Goal: Task Accomplishment & Management: Use online tool/utility

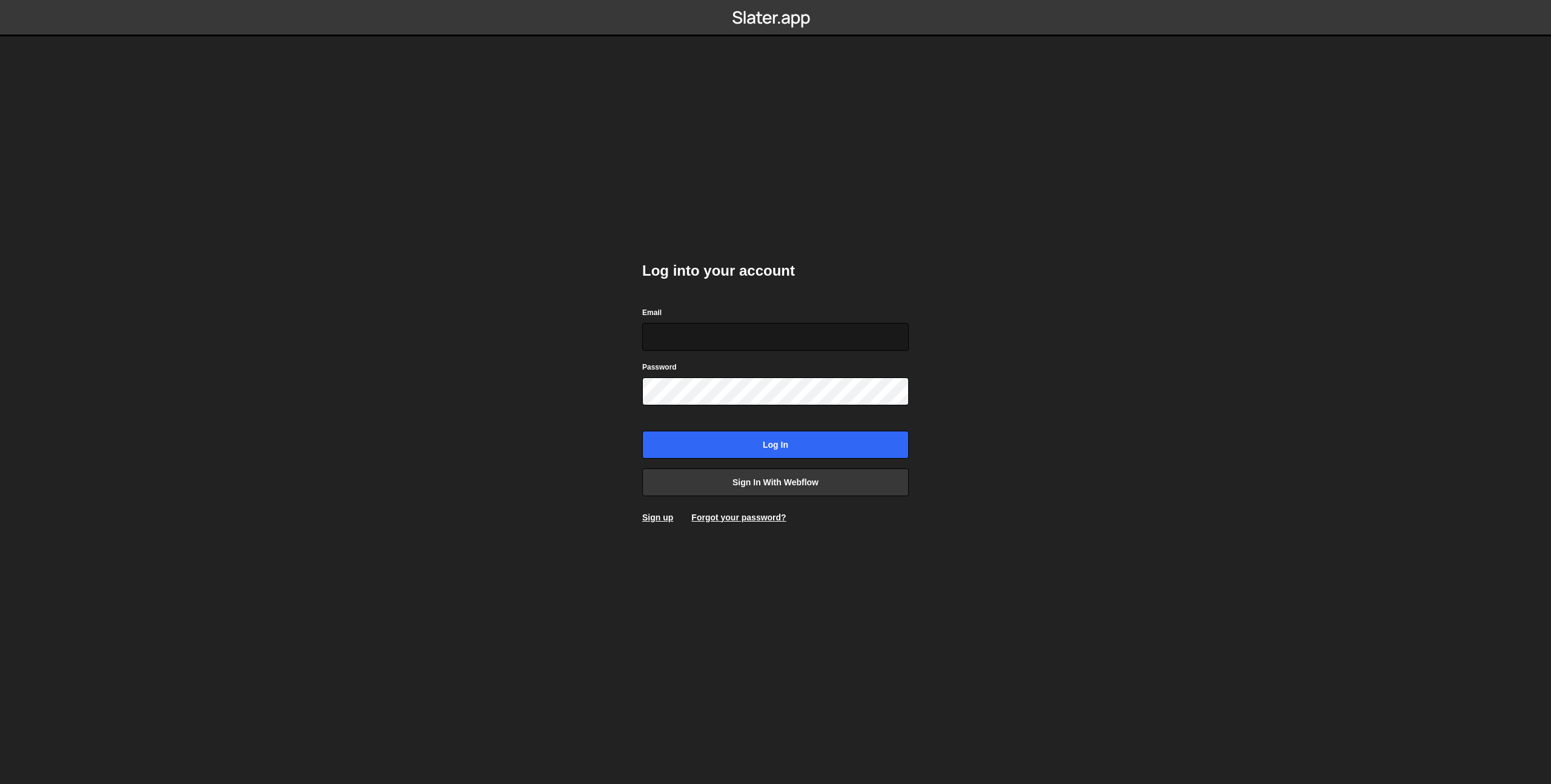
click at [719, 344] on input "Email" at bounding box center [775, 337] width 266 height 28
type input "prod-web@cadcom.fr"
click at [754, 450] on input "Log in" at bounding box center [775, 445] width 266 height 28
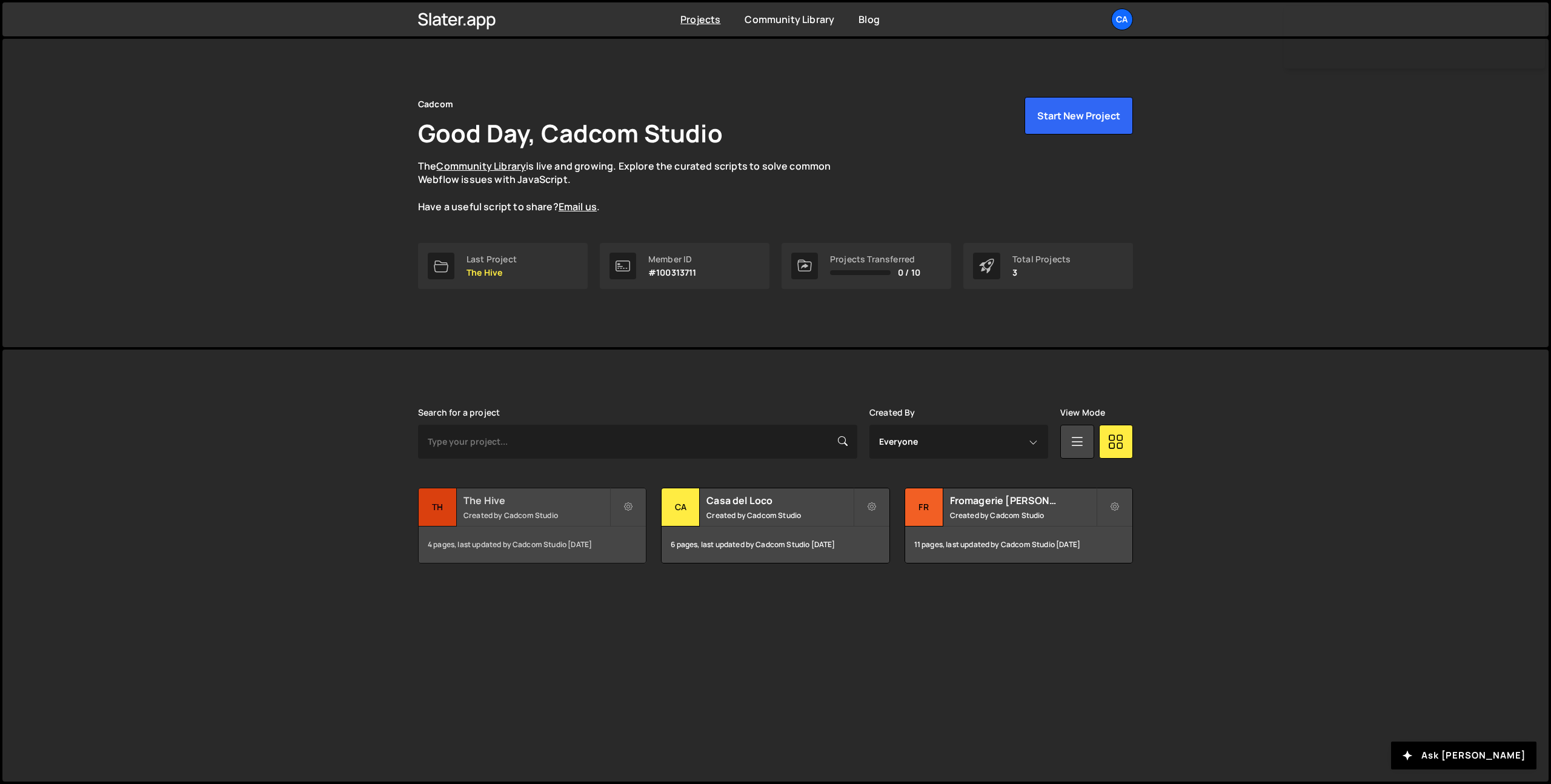
click at [515, 510] on small "Created by Cadcom Studio" at bounding box center [536, 515] width 146 height 10
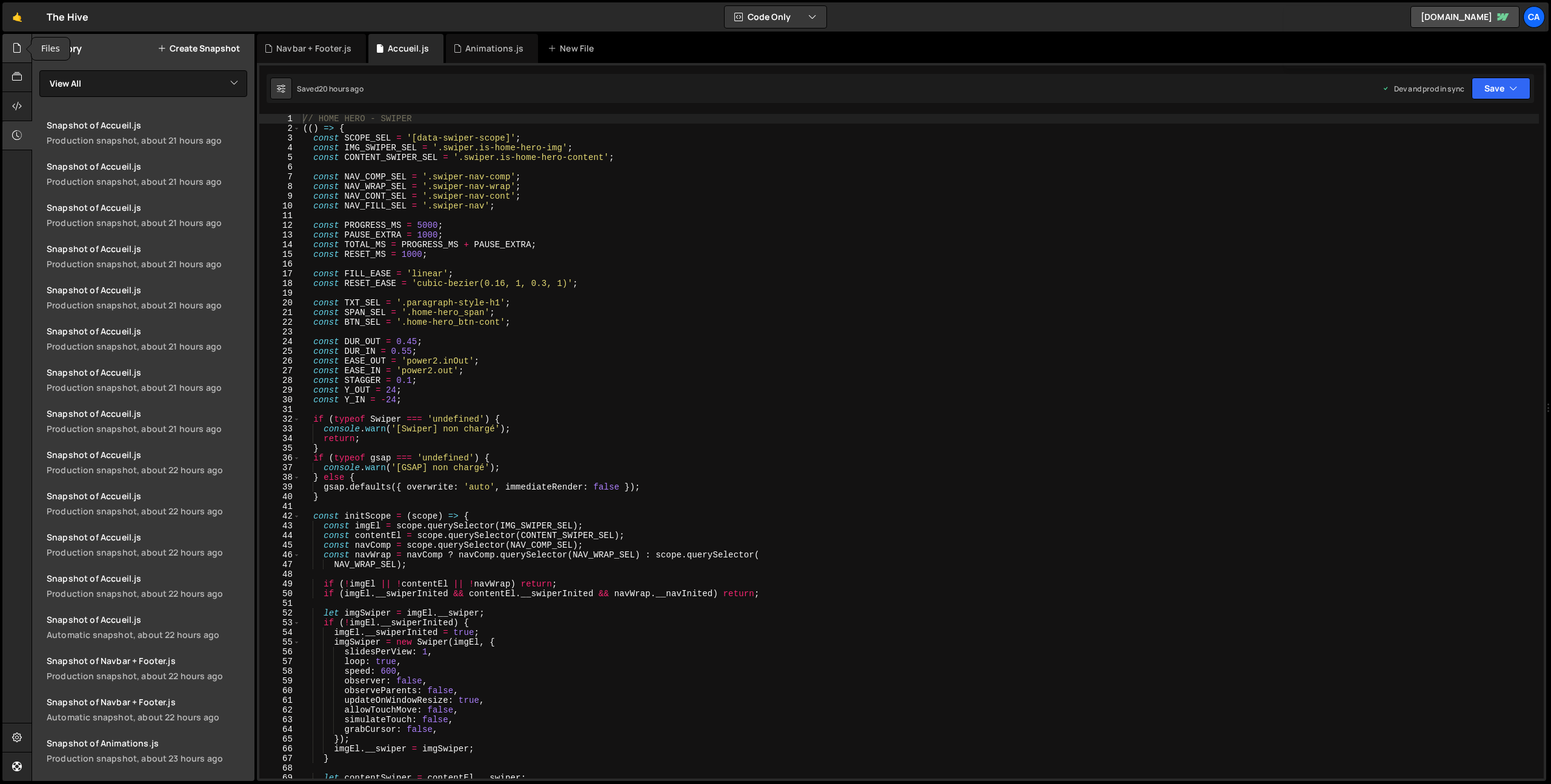
click at [21, 50] on icon at bounding box center [16, 48] width 10 height 13
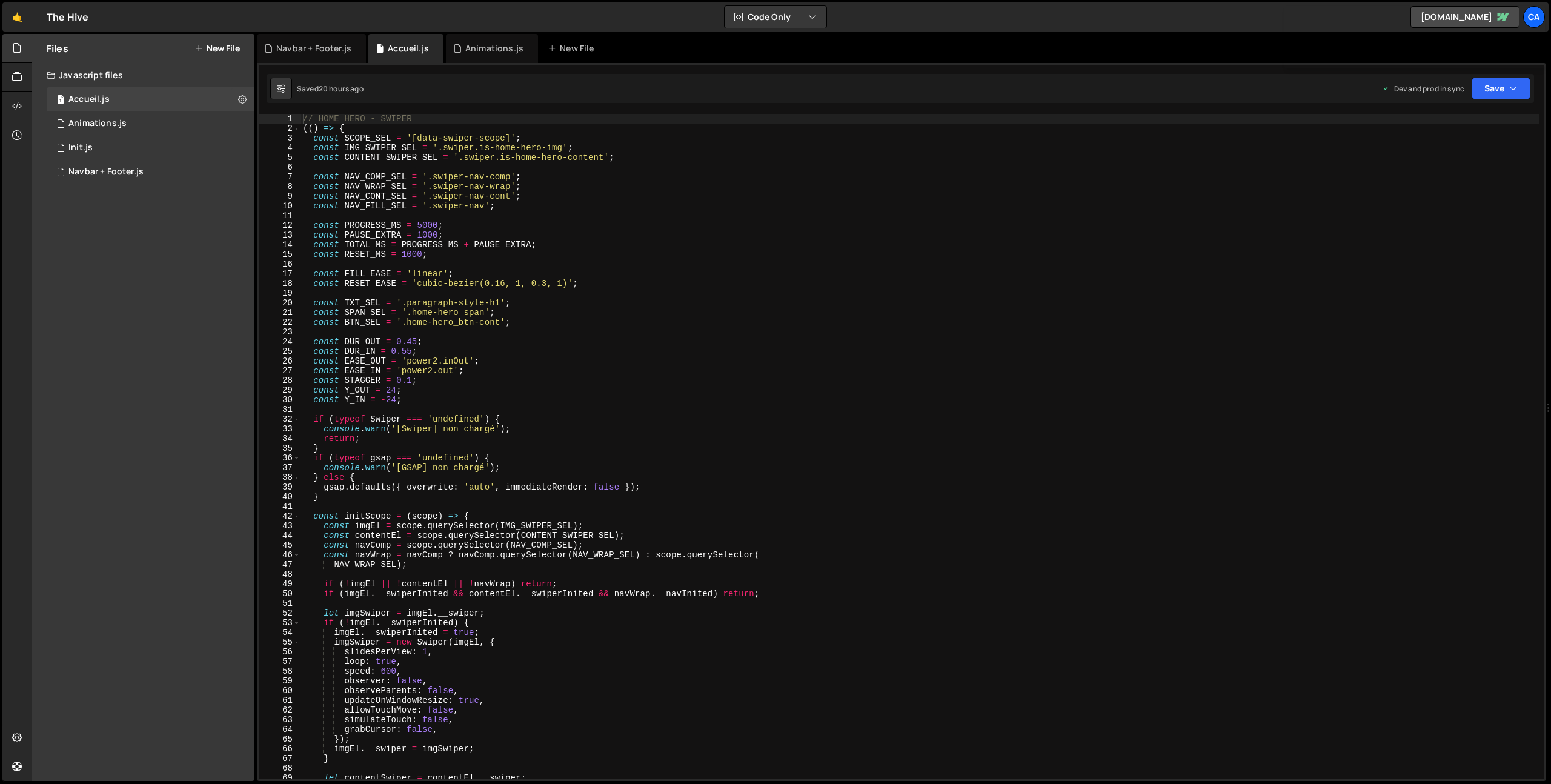
click at [203, 46] on button "New File" at bounding box center [218, 48] width 46 height 10
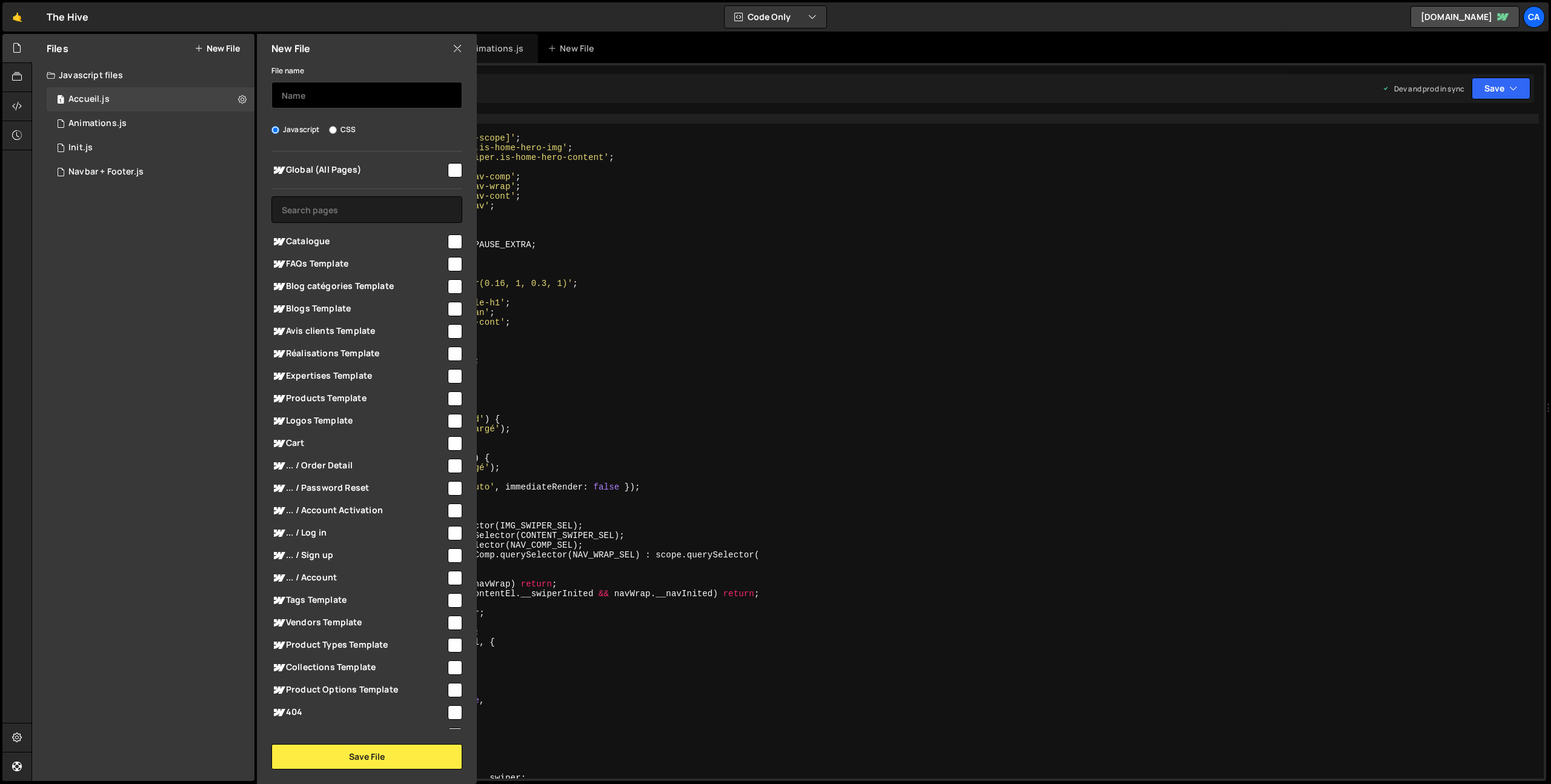
click at [327, 97] on input "text" at bounding box center [367, 95] width 191 height 27
type input "Products"
click at [450, 396] on input "checkbox" at bounding box center [455, 398] width 15 height 15
checkbox input "true"
click at [392, 745] on button "Save File" at bounding box center [367, 756] width 191 height 25
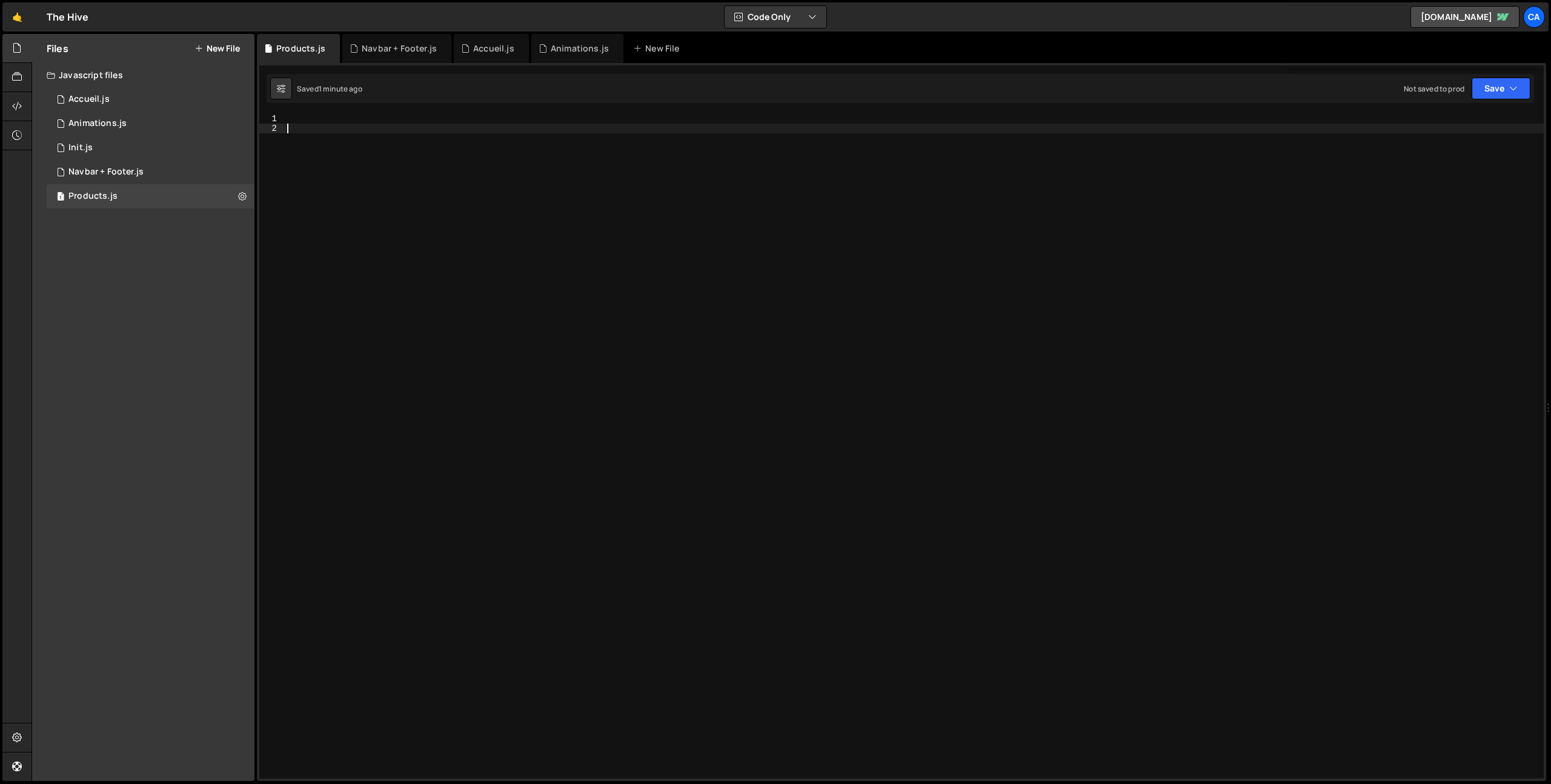
click at [296, 124] on div at bounding box center [914, 455] width 1259 height 684
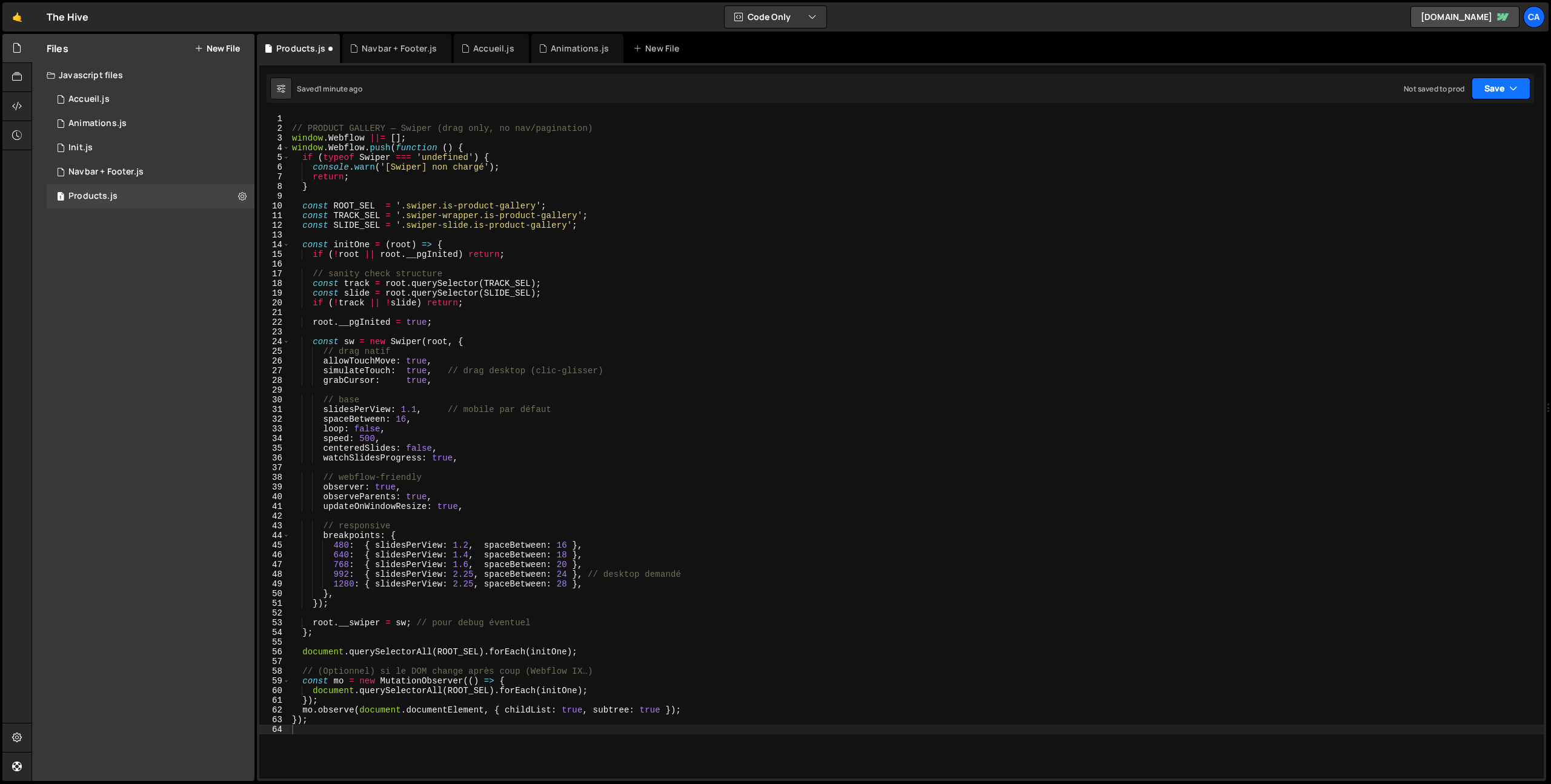
click at [1507, 86] on button "Save" at bounding box center [1502, 89] width 59 height 22
click at [1412, 171] on div "Not saved to prod" at bounding box center [1460, 171] width 126 height 15
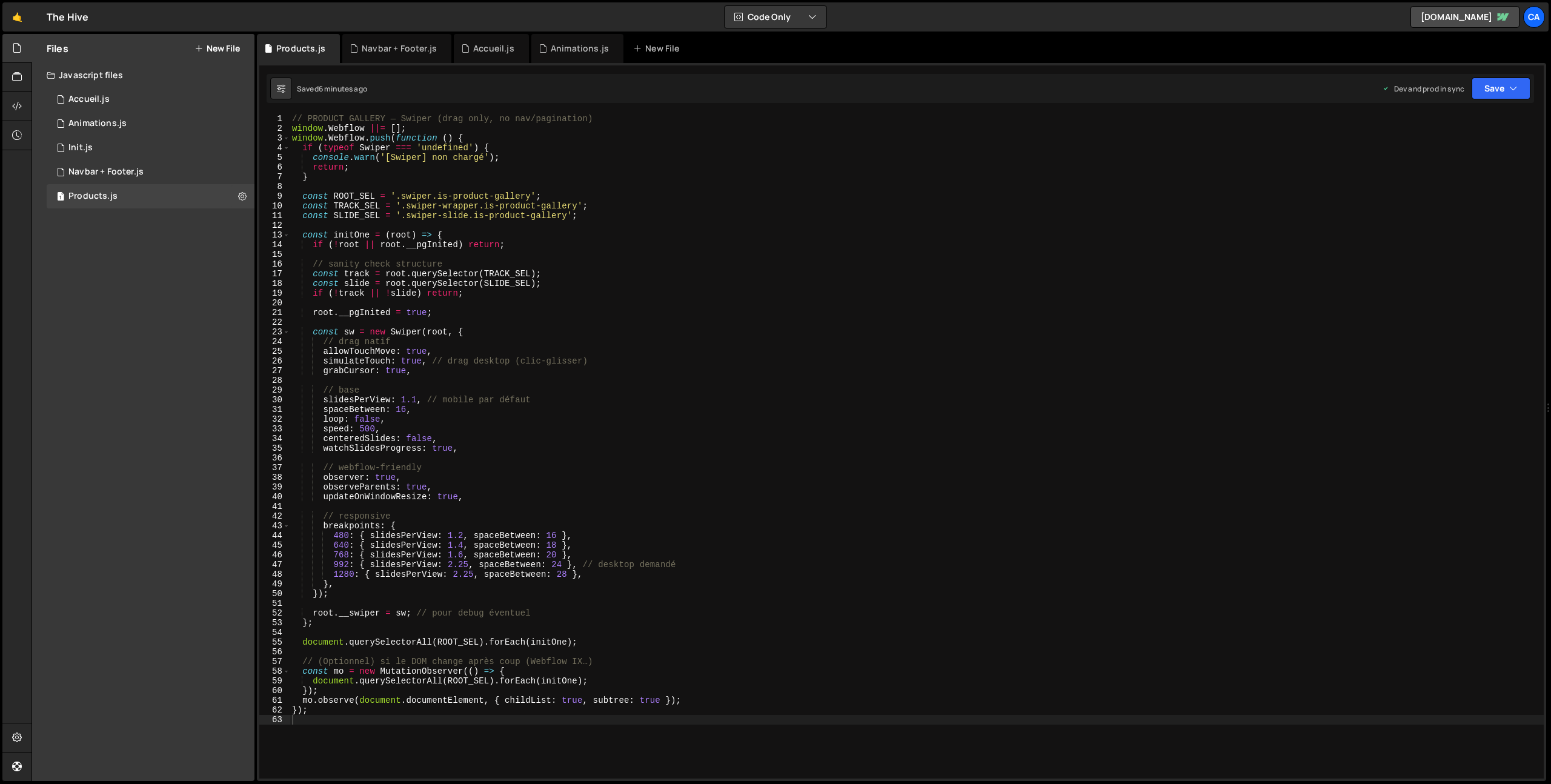
click at [455, 564] on div "// PRODUCT GALLERY — Swiper (drag only, no nav/pagination) window . Webflow ||=…" at bounding box center [917, 455] width 1254 height 684
type textarea "992: { slidesPerView: 3.25, spaceBetween: 24 }, // desktop demandé"
click at [629, 504] on div "// PRODUCT GALLERY — Swiper (drag only, no nav/pagination) window . Webflow ||=…" at bounding box center [917, 455] width 1254 height 684
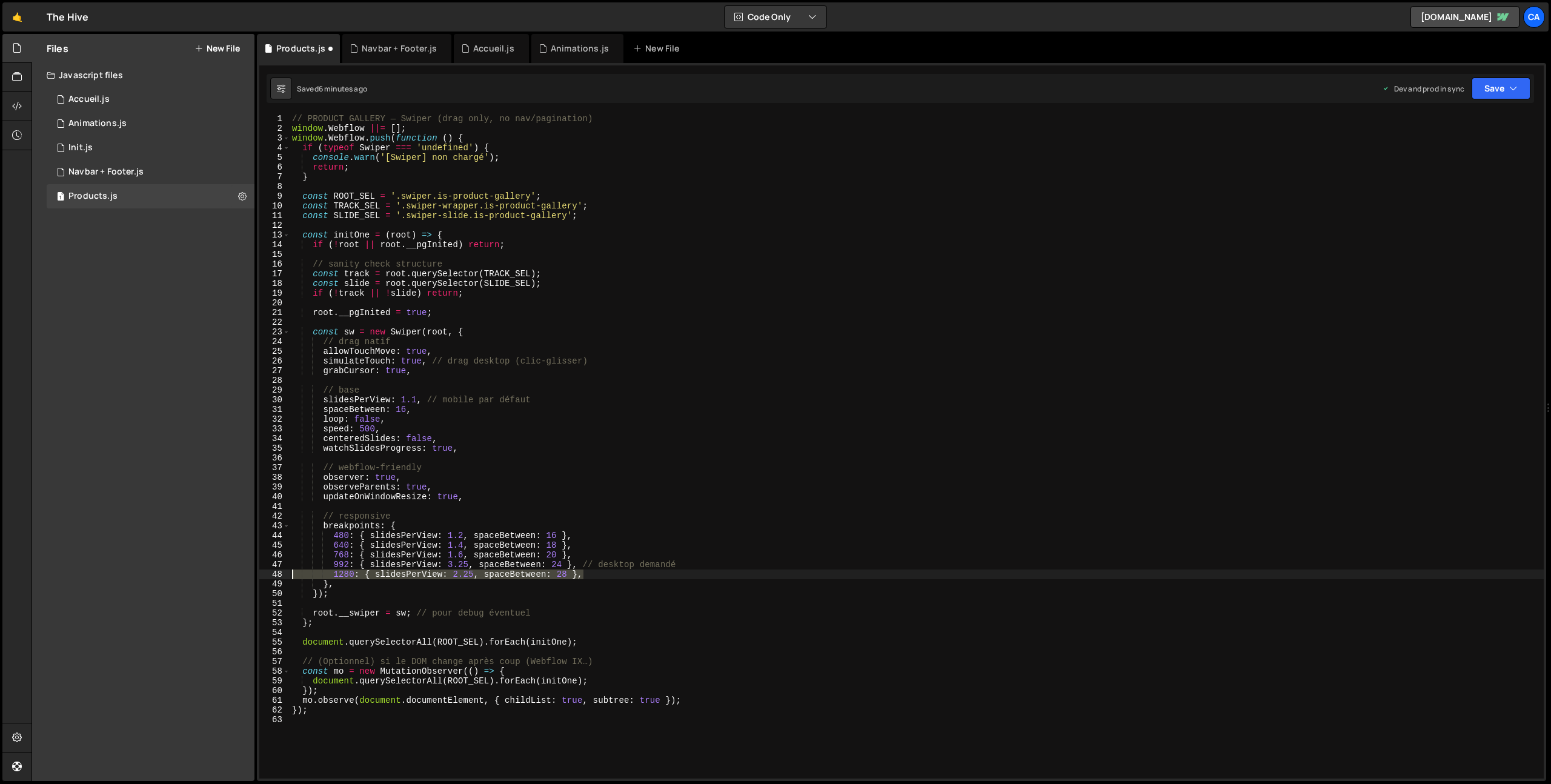
drag, startPoint x: 591, startPoint y: 577, endPoint x: 242, endPoint y: 575, distance: 349.0
click at [242, 575] on div "Files New File Javascript files 1 Accueil.js 0 1 Animations.js 0 1 Init.js 0 1 1" at bounding box center [792, 407] width 1520 height 747
type textarea "1280: { slidesPerView: 2.25, spaceBetween: 28 },"
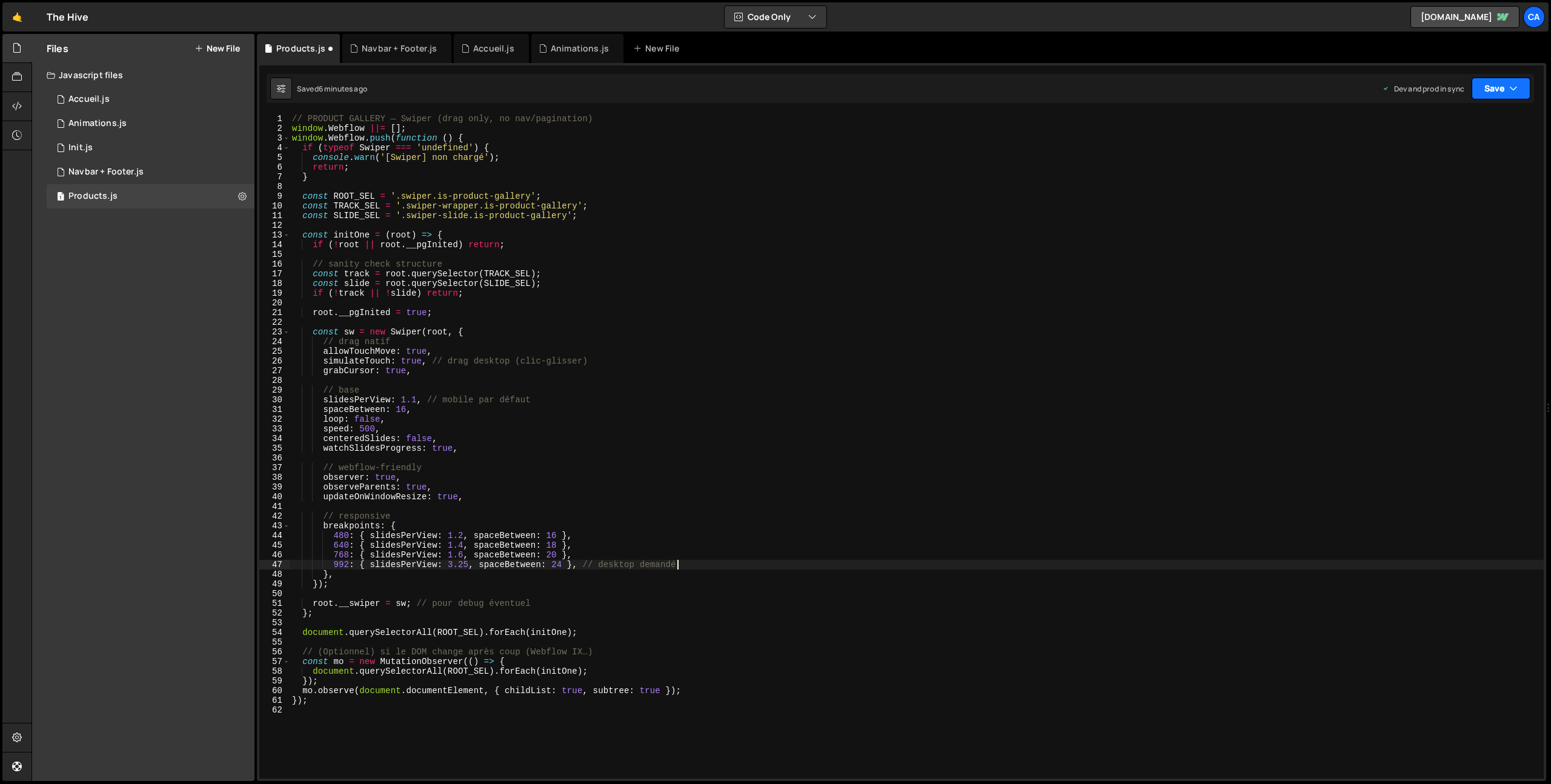
type textarea "992: { slidesPerView: 3.25, spaceBetween: 24 }, // desktop demandé"
click at [1499, 90] on button "Save" at bounding box center [1502, 89] width 59 height 22
click at [1440, 168] on div "6 minutes ago" at bounding box center [1442, 170] width 47 height 10
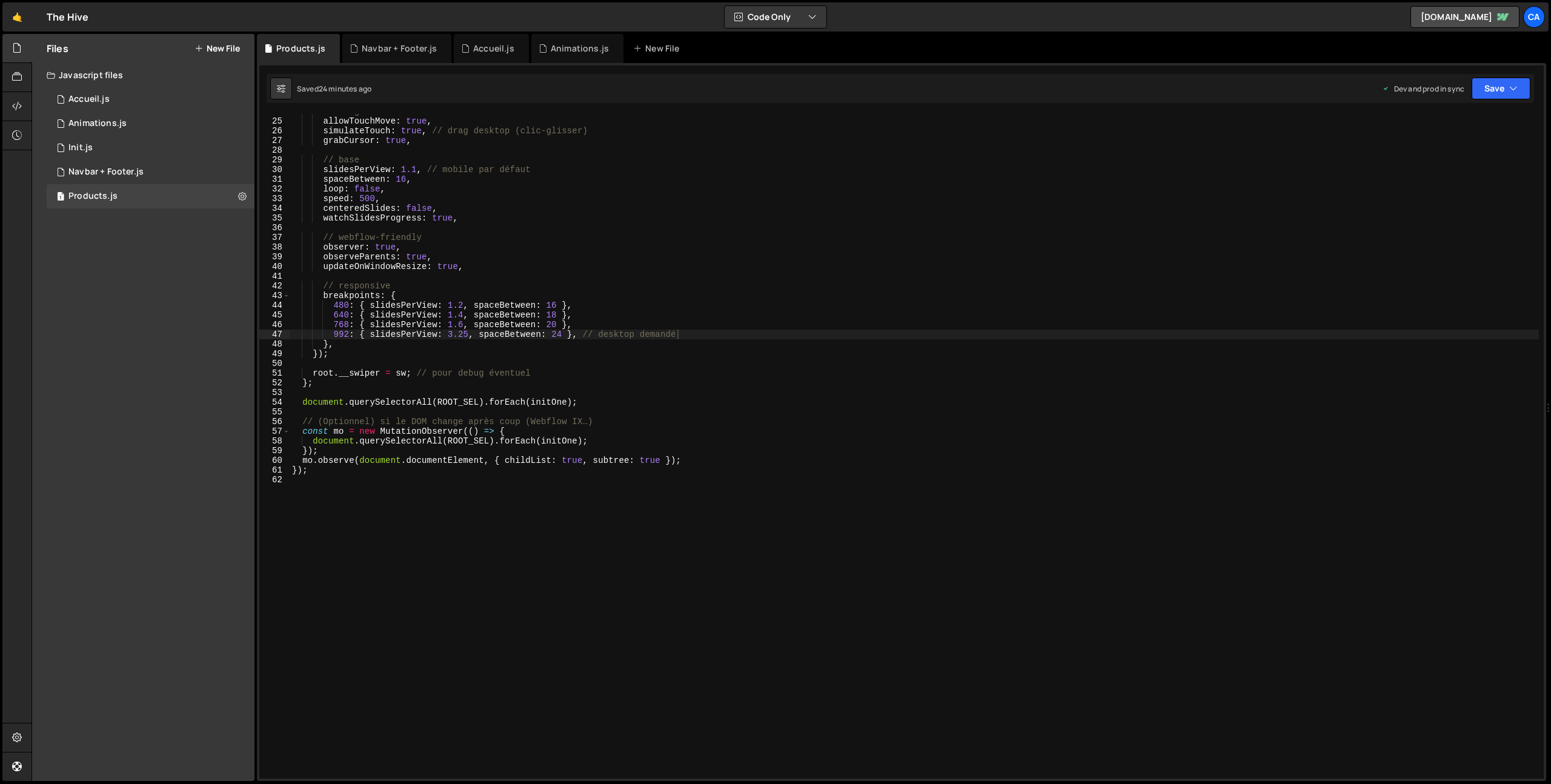
scroll to position [264, 0]
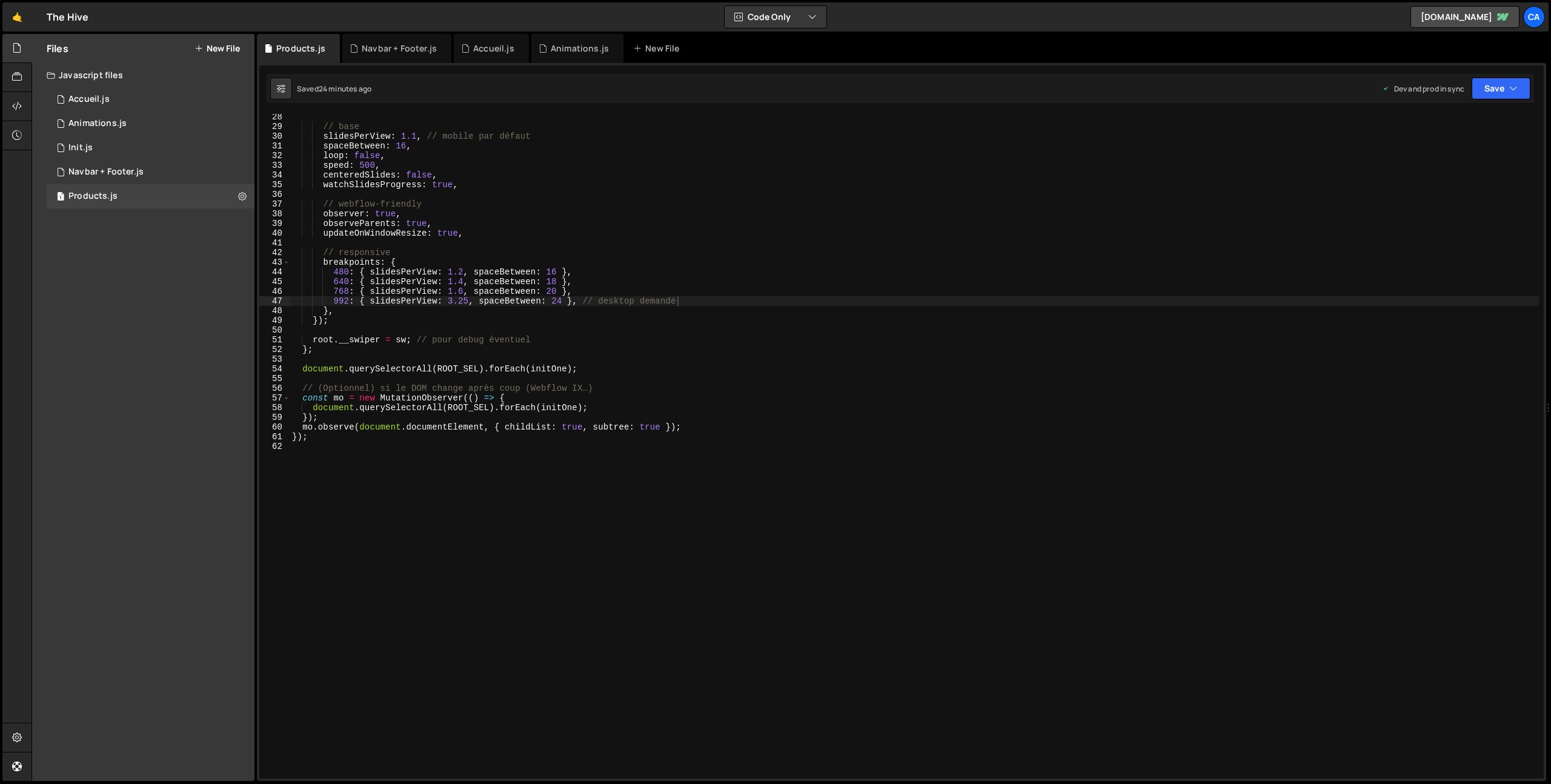
click at [373, 663] on div "// base slidesPerView : 1.1 , // mobile par défaut spaceBetween : 16 , loop : f…" at bounding box center [914, 454] width 1249 height 684
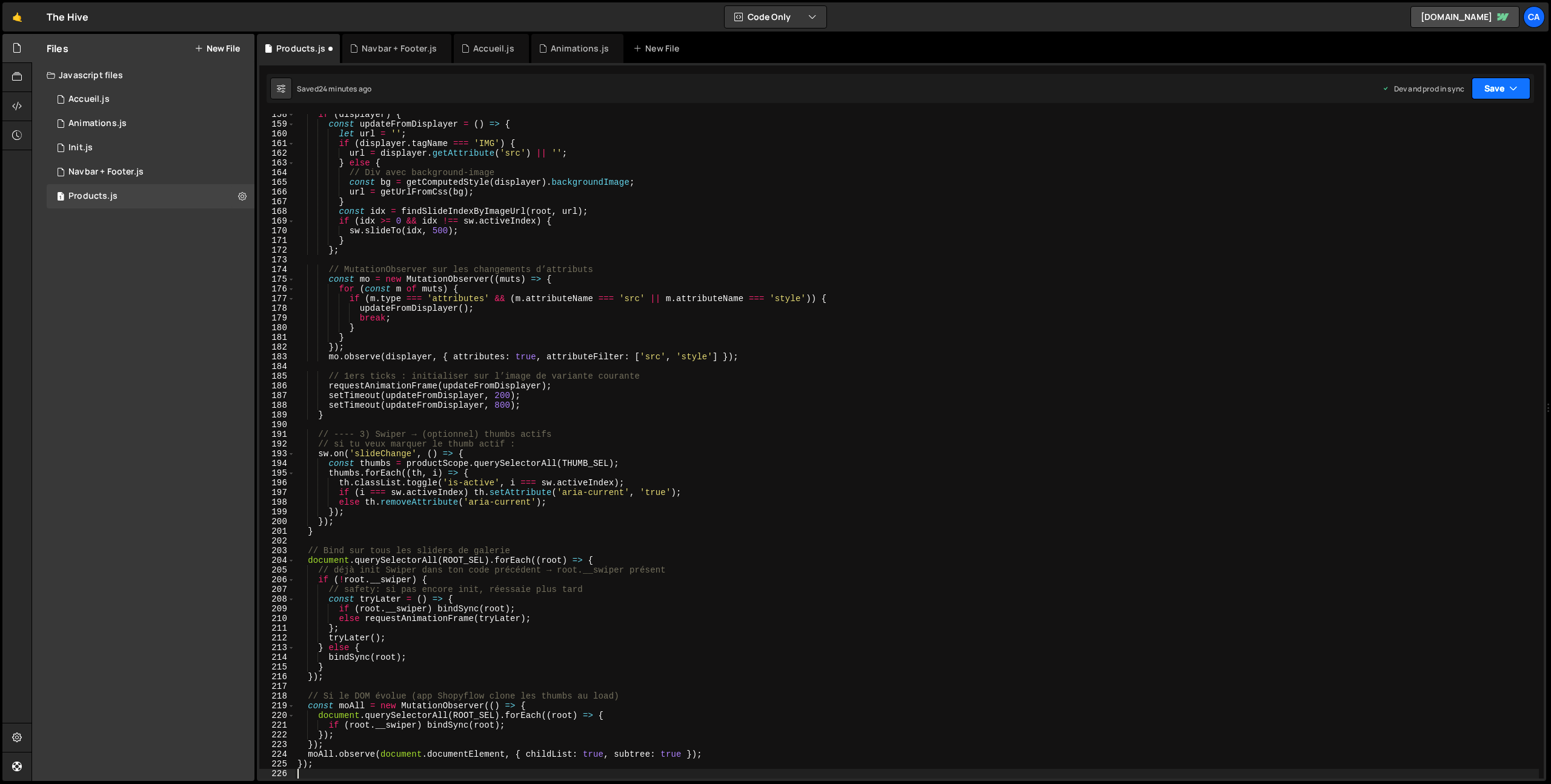
click at [1490, 89] on button "Save" at bounding box center [1502, 89] width 59 height 22
click at [1464, 152] on div "Save to Production S" at bounding box center [1460, 157] width 126 height 12
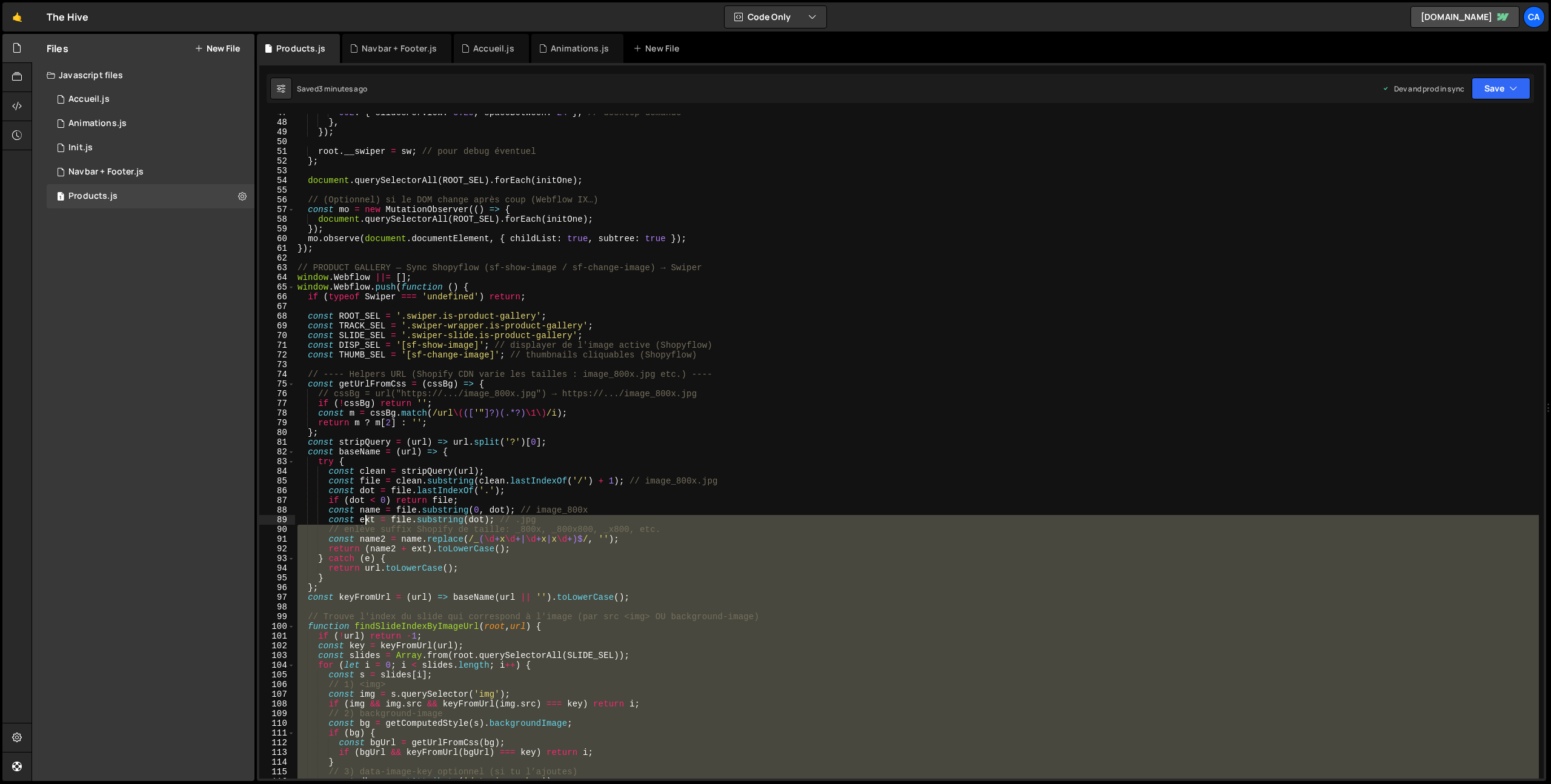
scroll to position [384, 0]
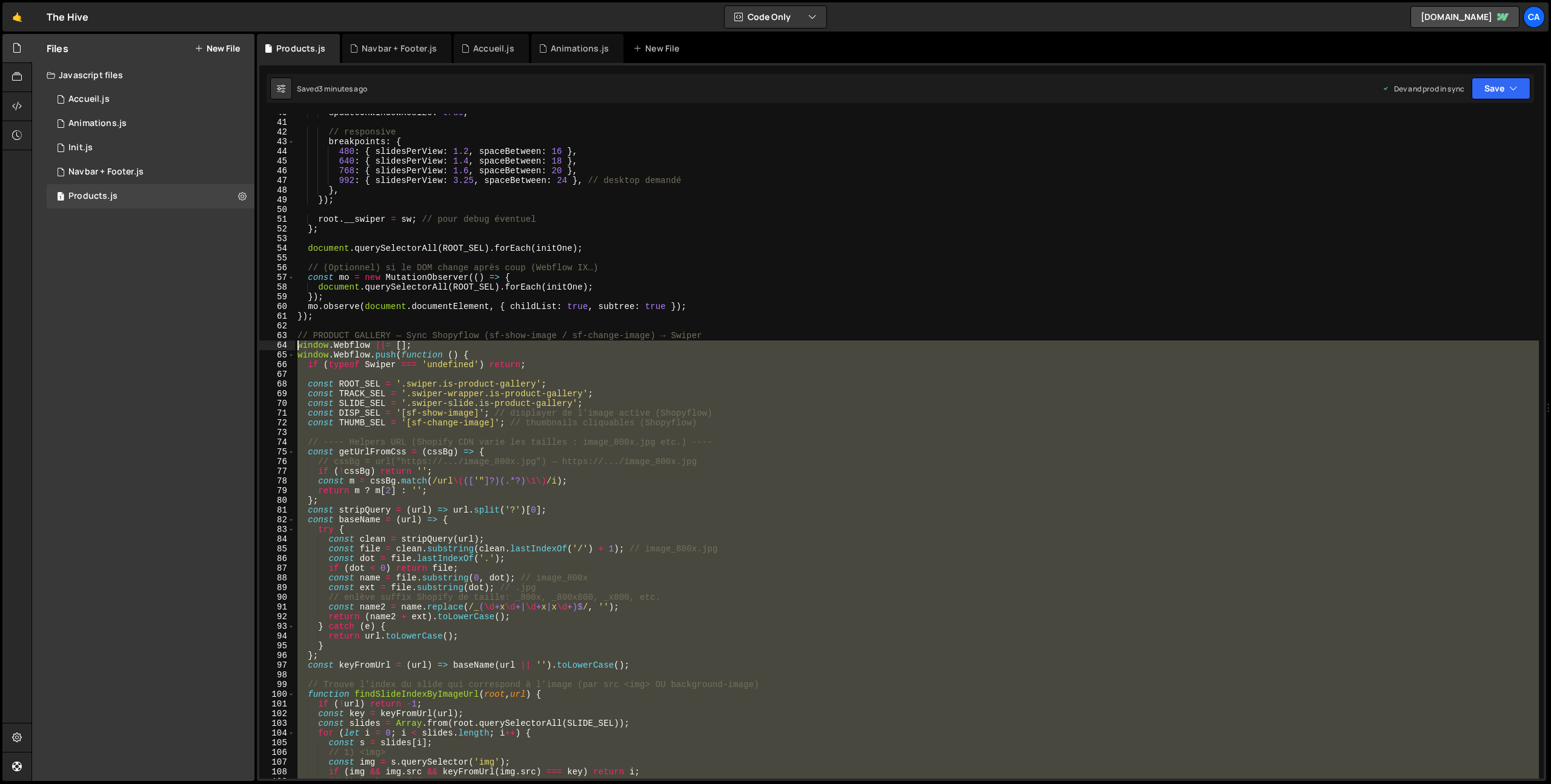
drag, startPoint x: 379, startPoint y: 557, endPoint x: 272, endPoint y: 341, distance: 241.0
click at [272, 341] on div "40 41 42 43 44 45 46 47 48 49 50 51 52 53 54 55 56 57 58 59 60 61 62 63 64 65 6…" at bounding box center [901, 445] width 1285 height 665
type textarea "window.Webflow ||= []; window.Webflow.push(function () {"
paste textarea
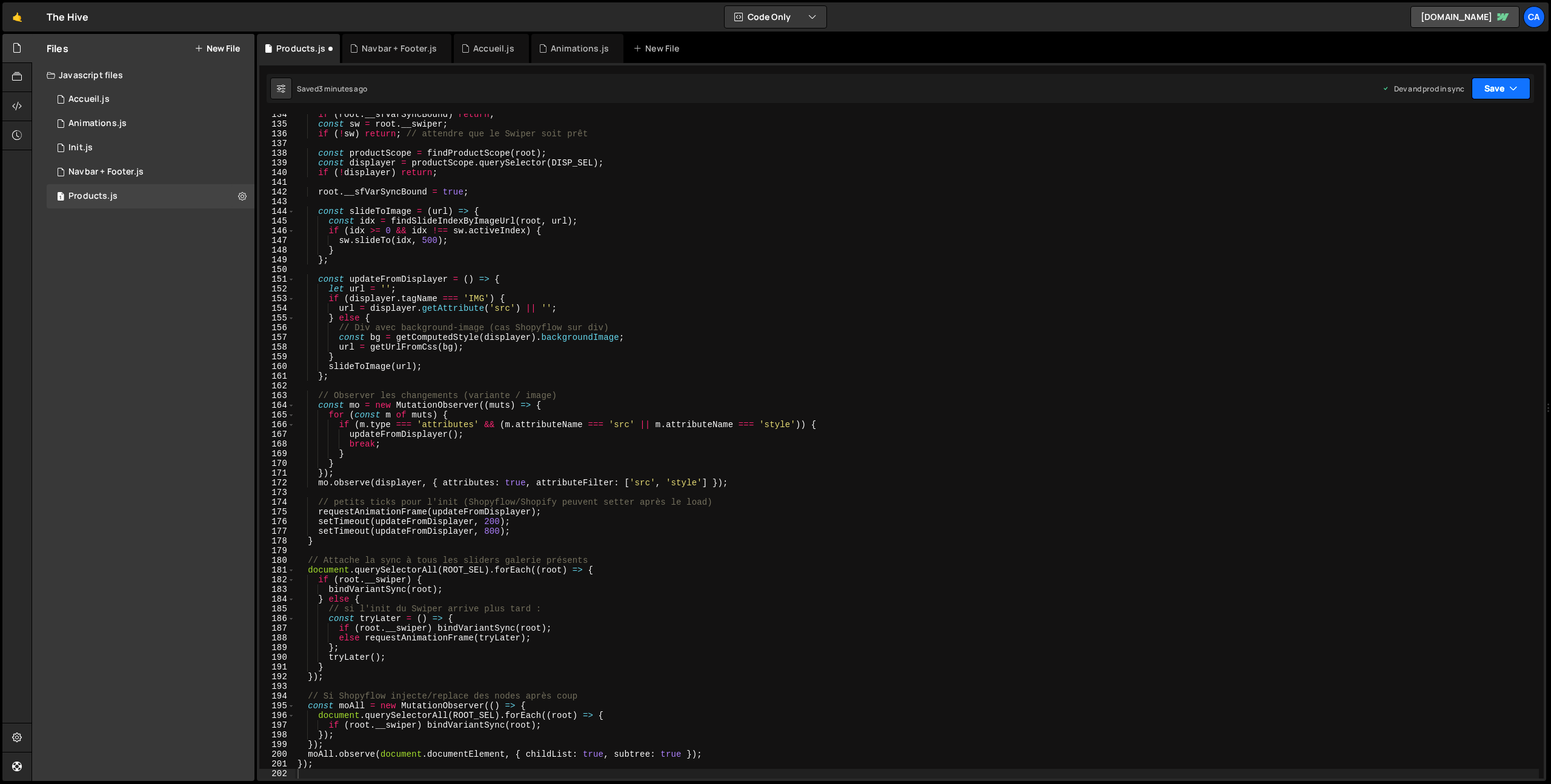
click at [1501, 89] on button "Save" at bounding box center [1502, 89] width 59 height 22
click at [1435, 148] on button "Save to Production S Saved 3 minutes ago" at bounding box center [1460, 164] width 145 height 39
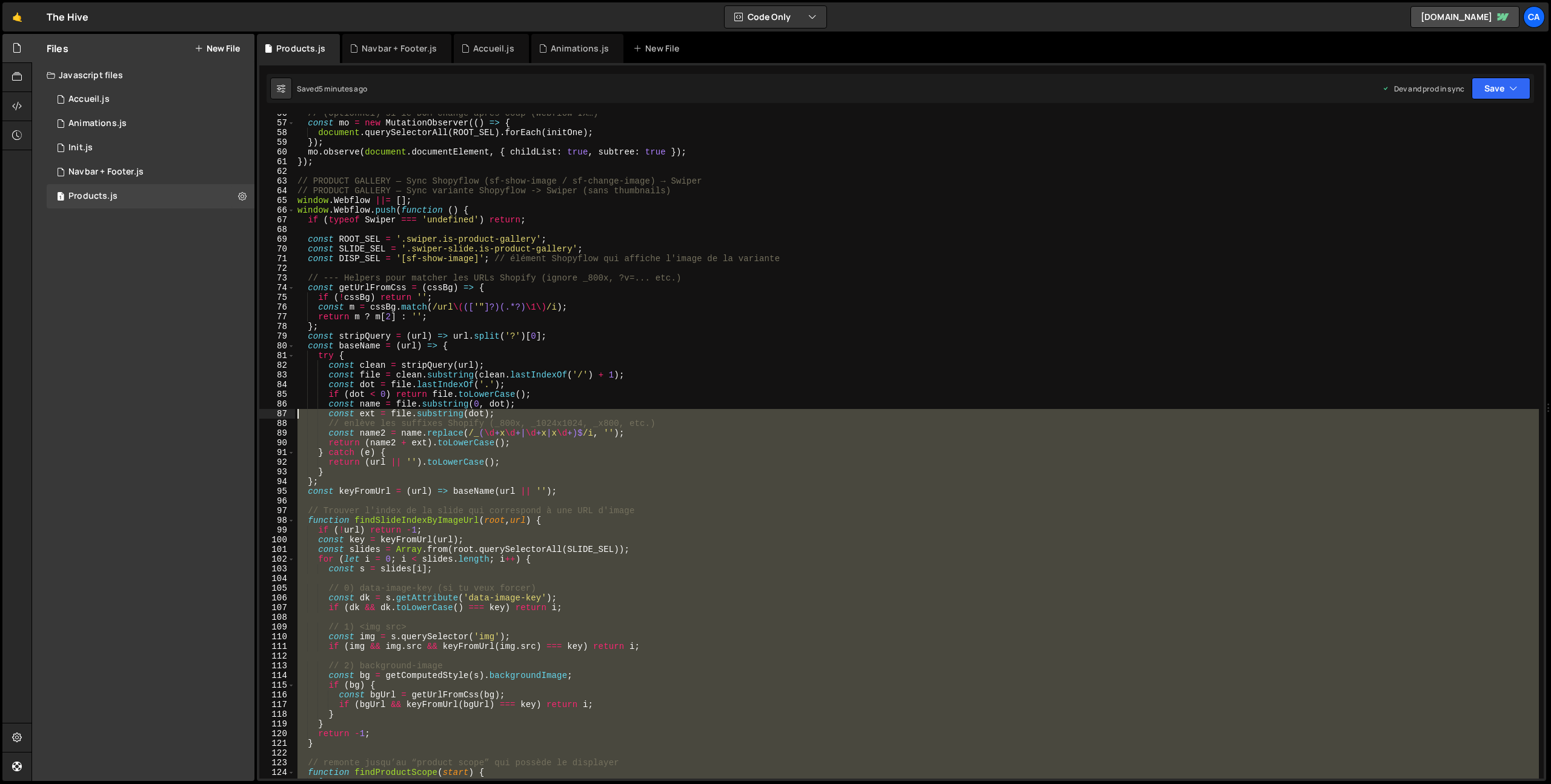
scroll to position [403, 0]
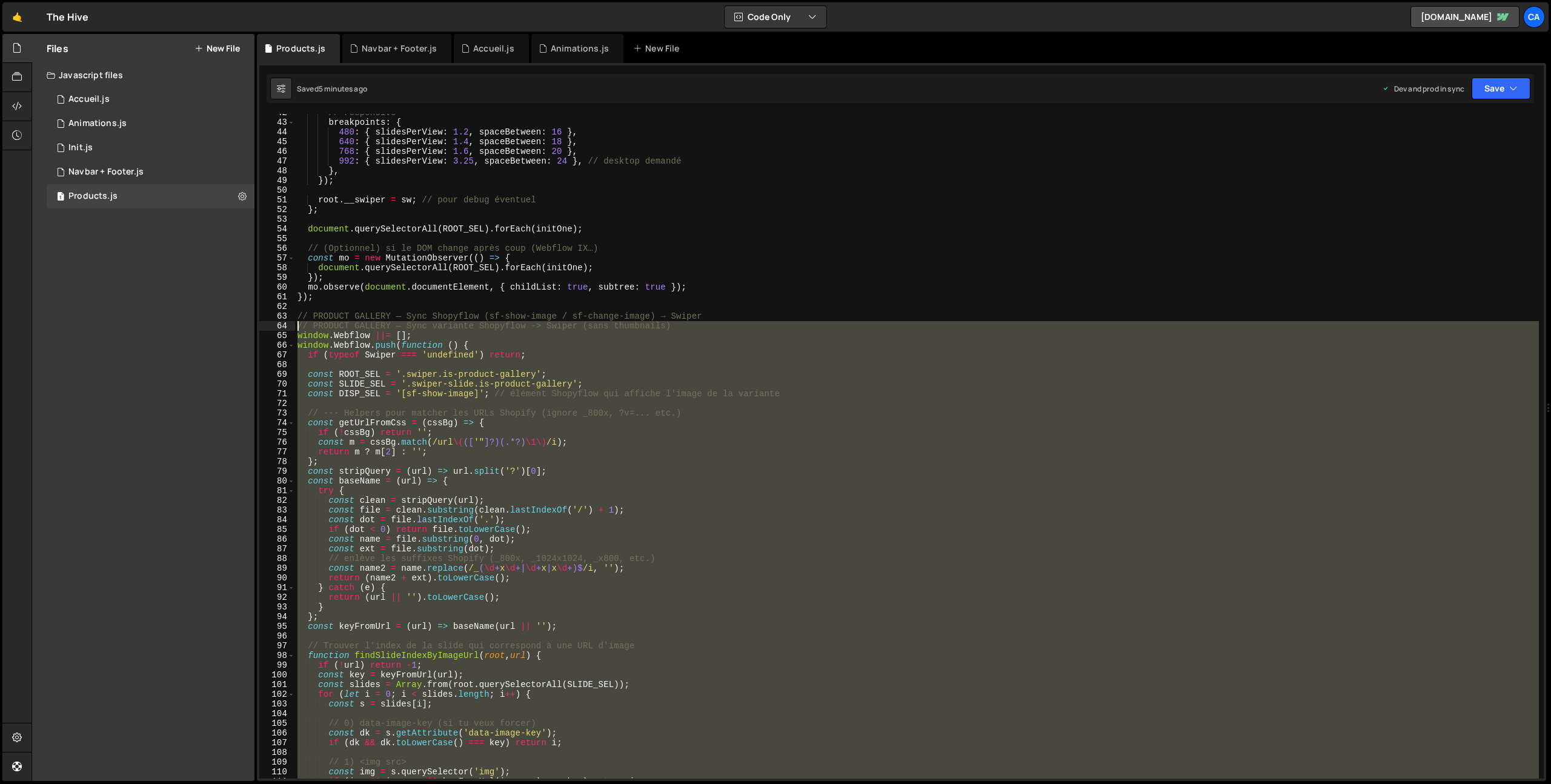
drag, startPoint x: 320, startPoint y: 605, endPoint x: 278, endPoint y: 328, distance: 280.2
click at [278, 328] on div "42 43 44 45 46 47 48 49 50 51 52 53 54 55 56 57 58 59 60 61 62 63 64 65 66 67 6…" at bounding box center [901, 445] width 1285 height 665
type textarea "// PRODUCT GALLERY — Sync variante Shopyflow -> Swiper (sans thumbnails) window…"
paste textarea
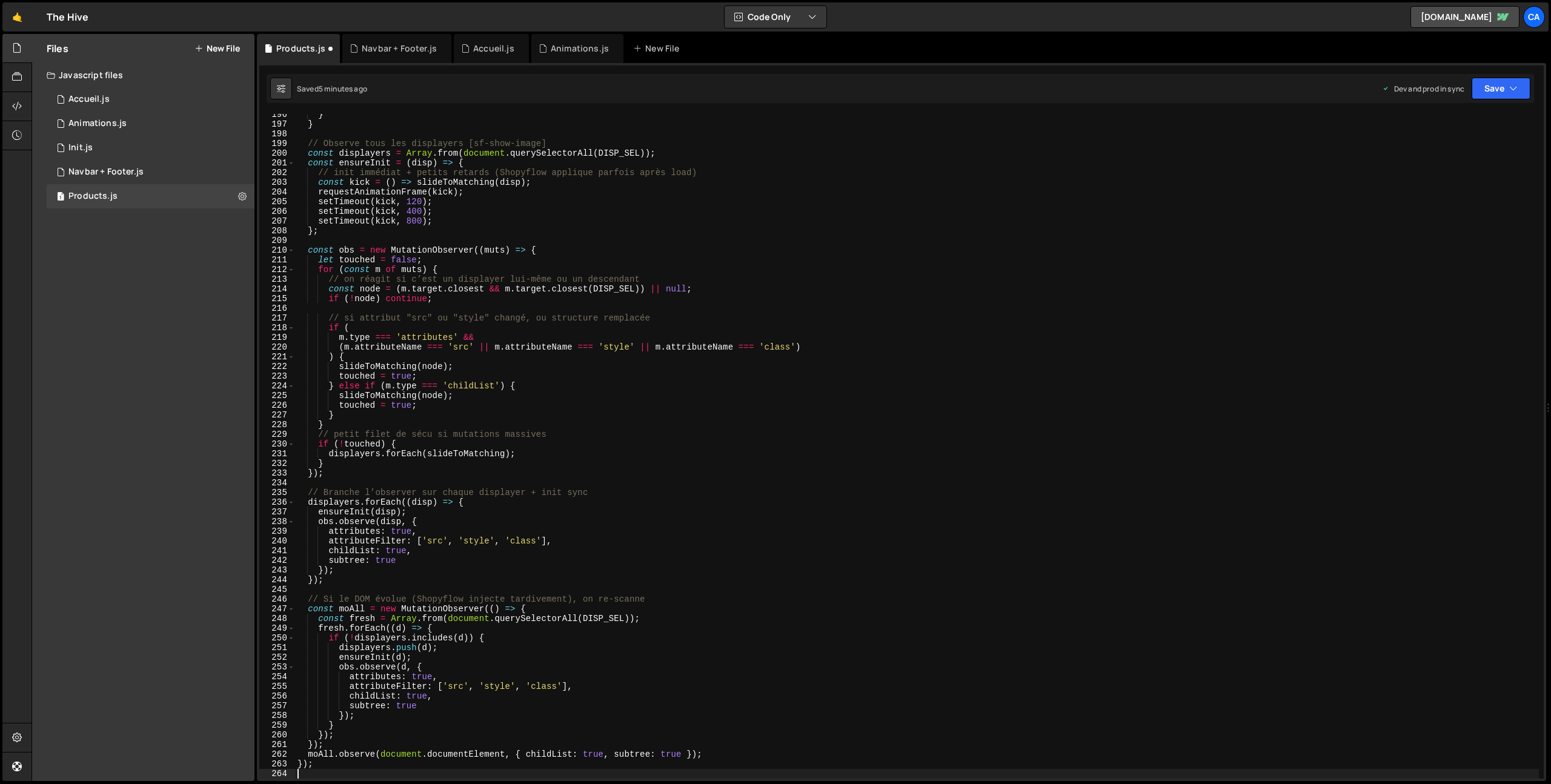
scroll to position [1894, 0]
click at [1499, 83] on button "Save" at bounding box center [1502, 89] width 59 height 22
click at [1469, 164] on div "Saved 5 minutes ago" at bounding box center [1460, 171] width 126 height 15
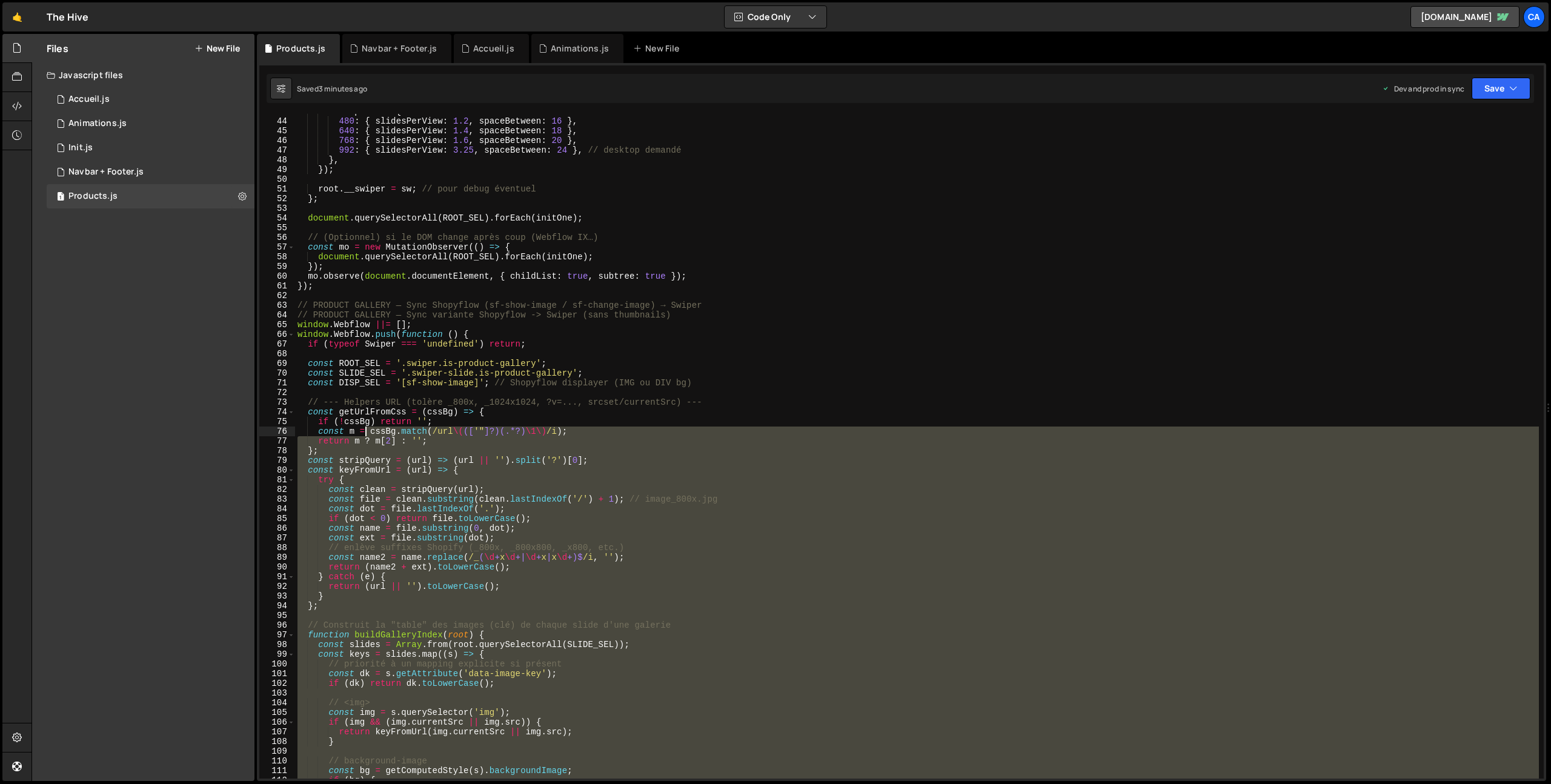
scroll to position [414, 0]
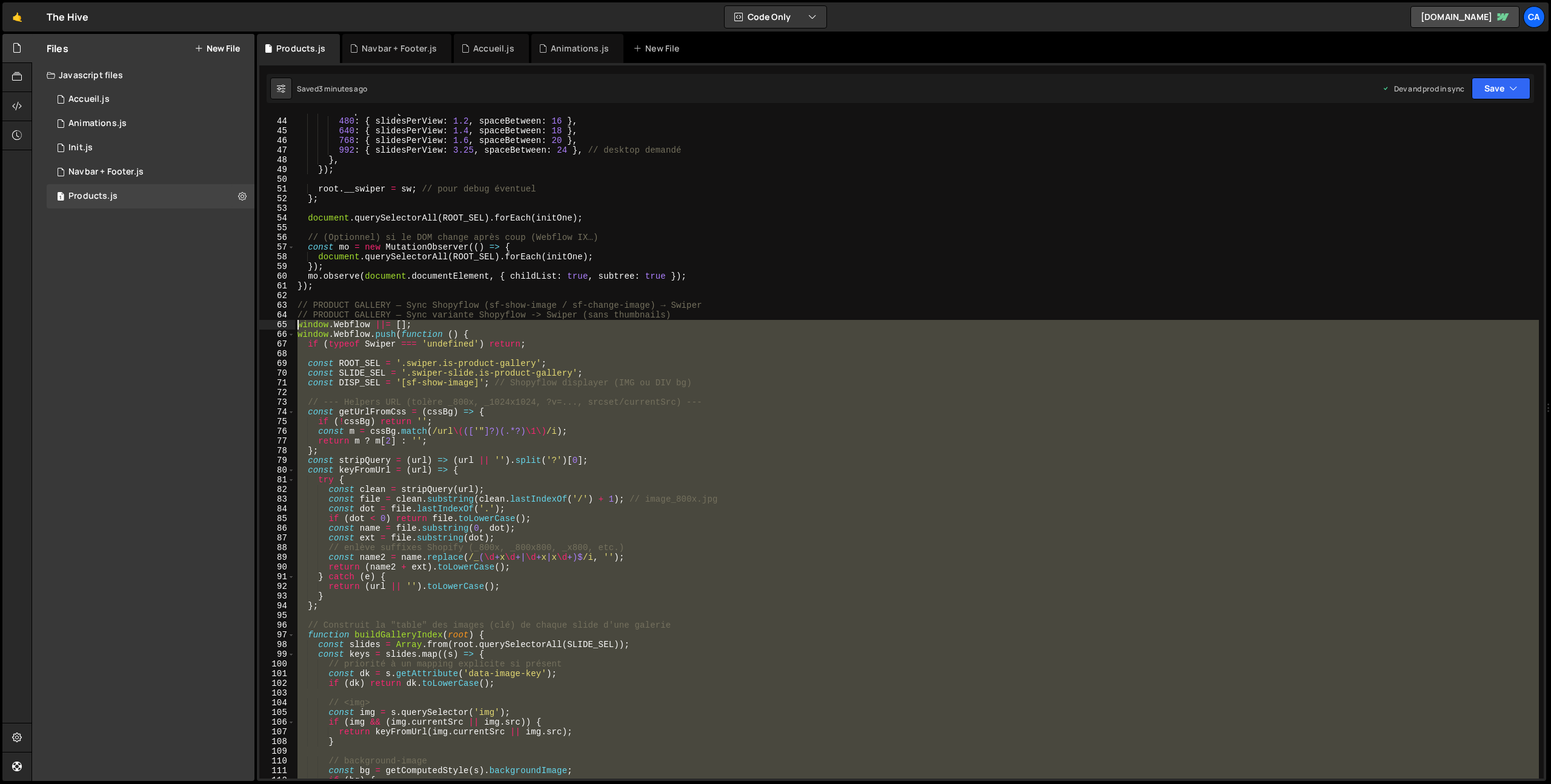
drag, startPoint x: 387, startPoint y: 555, endPoint x: 268, endPoint y: 327, distance: 257.2
click at [268, 327] on div "43 44 45 46 47 48 49 50 51 52 53 54 55 56 57 58 59 60 61 62 63 64 65 66 67 68 6…" at bounding box center [901, 445] width 1285 height 665
type textarea "window.Webflow ||= []; window.Webflow.push(function () {"
paste textarea
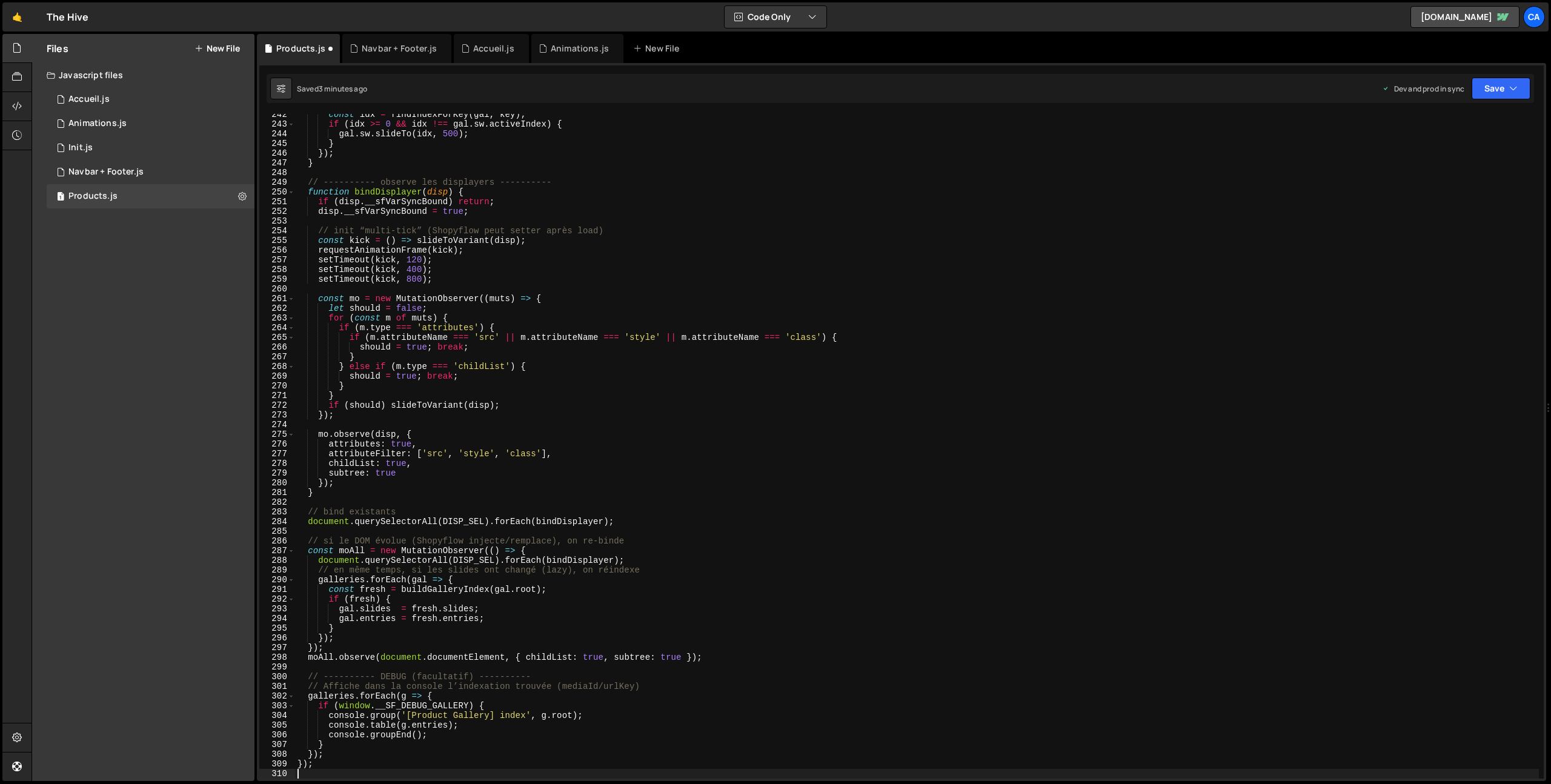
scroll to position [2339, 0]
click at [1501, 91] on button "Save" at bounding box center [1502, 89] width 59 height 22
click at [1442, 164] on div "Saved 3 minutes ago" at bounding box center [1460, 171] width 126 height 15
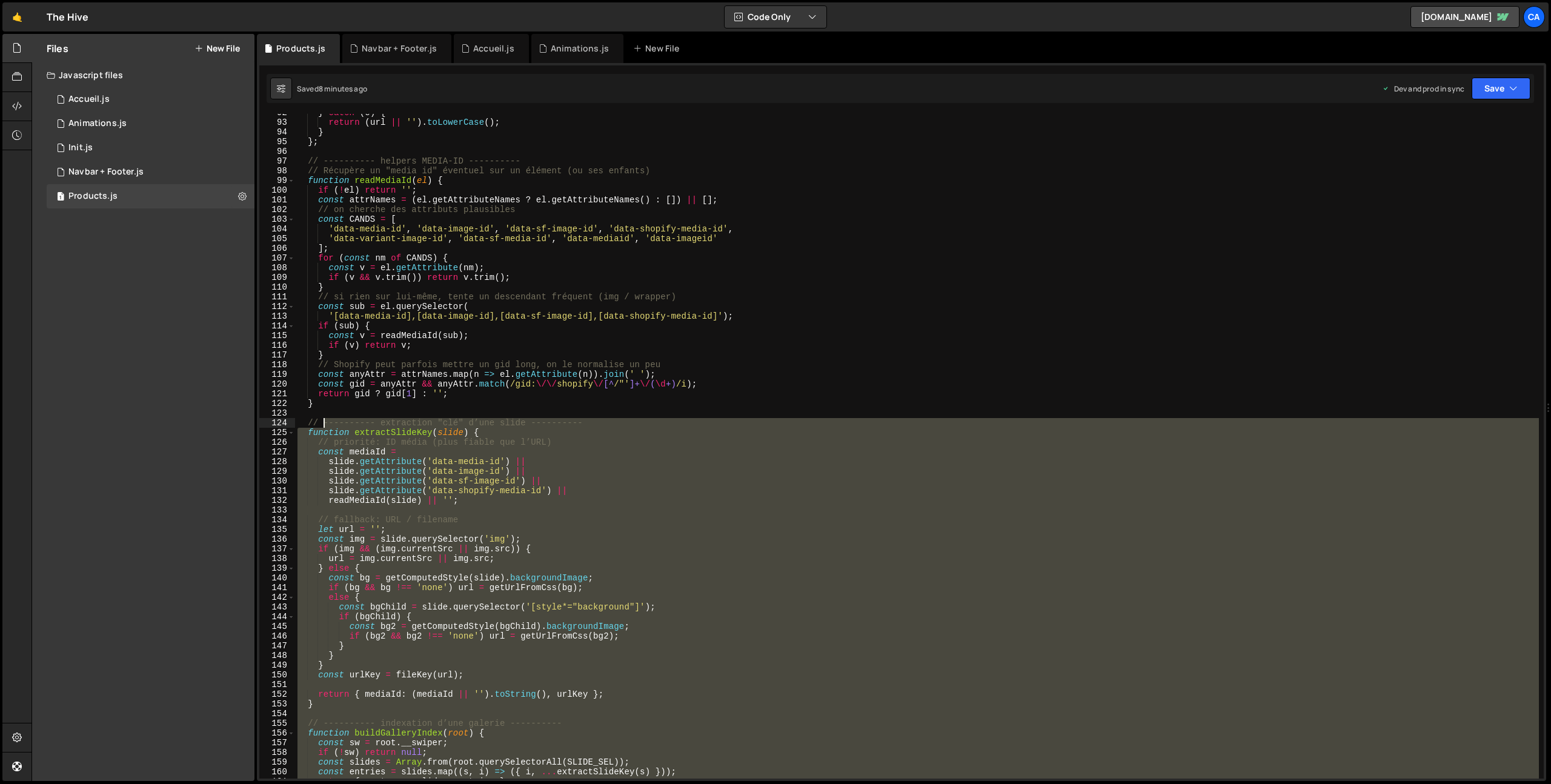
scroll to position [549, 0]
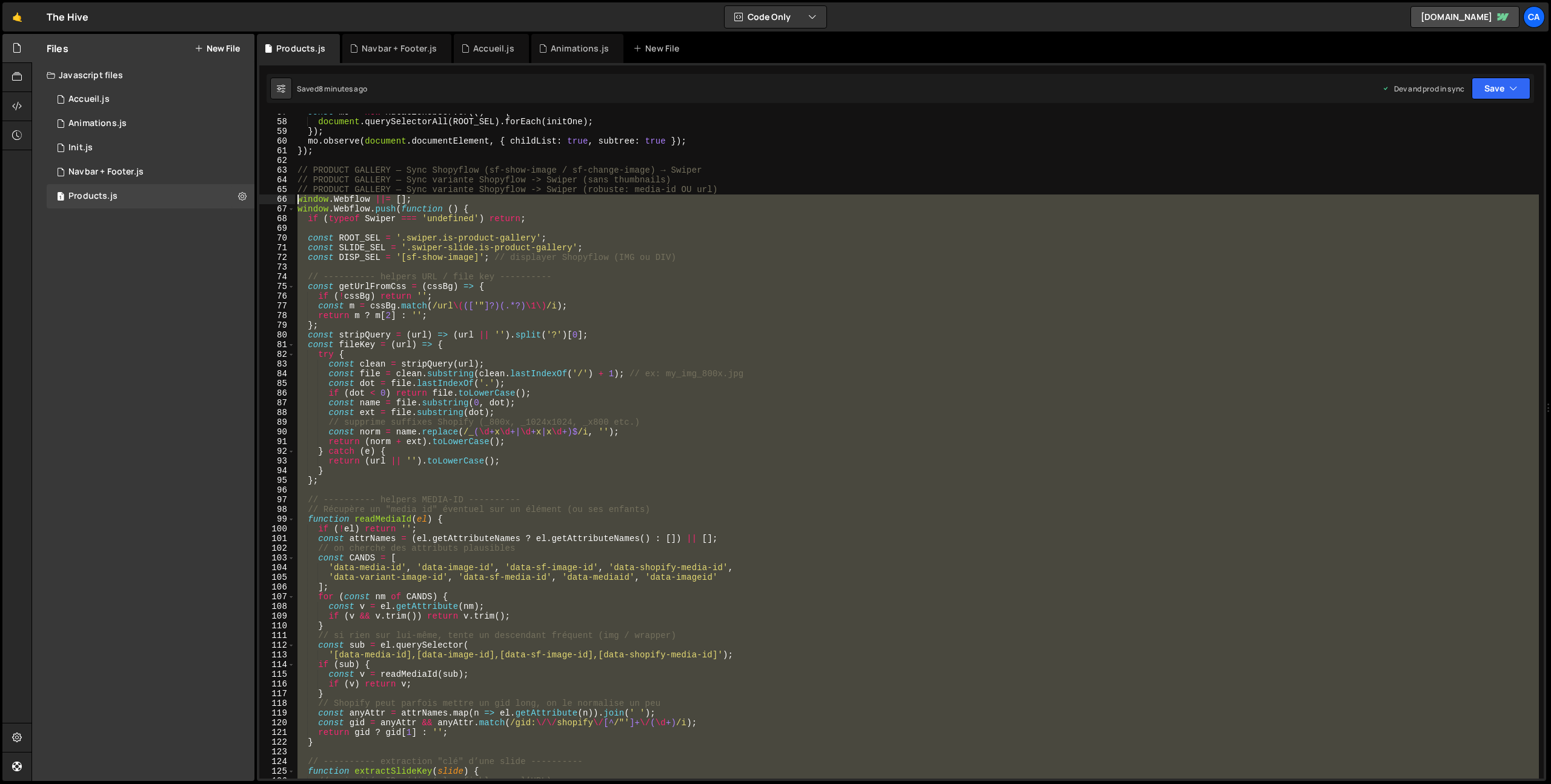
drag, startPoint x: 354, startPoint y: 532, endPoint x: 288, endPoint y: 199, distance: 339.5
click at [288, 199] on div "57 58 59 60 61 62 63 64 65 66 67 68 69 70 71 72 73 74 75 76 77 78 79 80 81 82 8…" at bounding box center [901, 445] width 1285 height 665
type textarea "window.Webflow ||= []; window.Webflow.push(function () {"
paste textarea
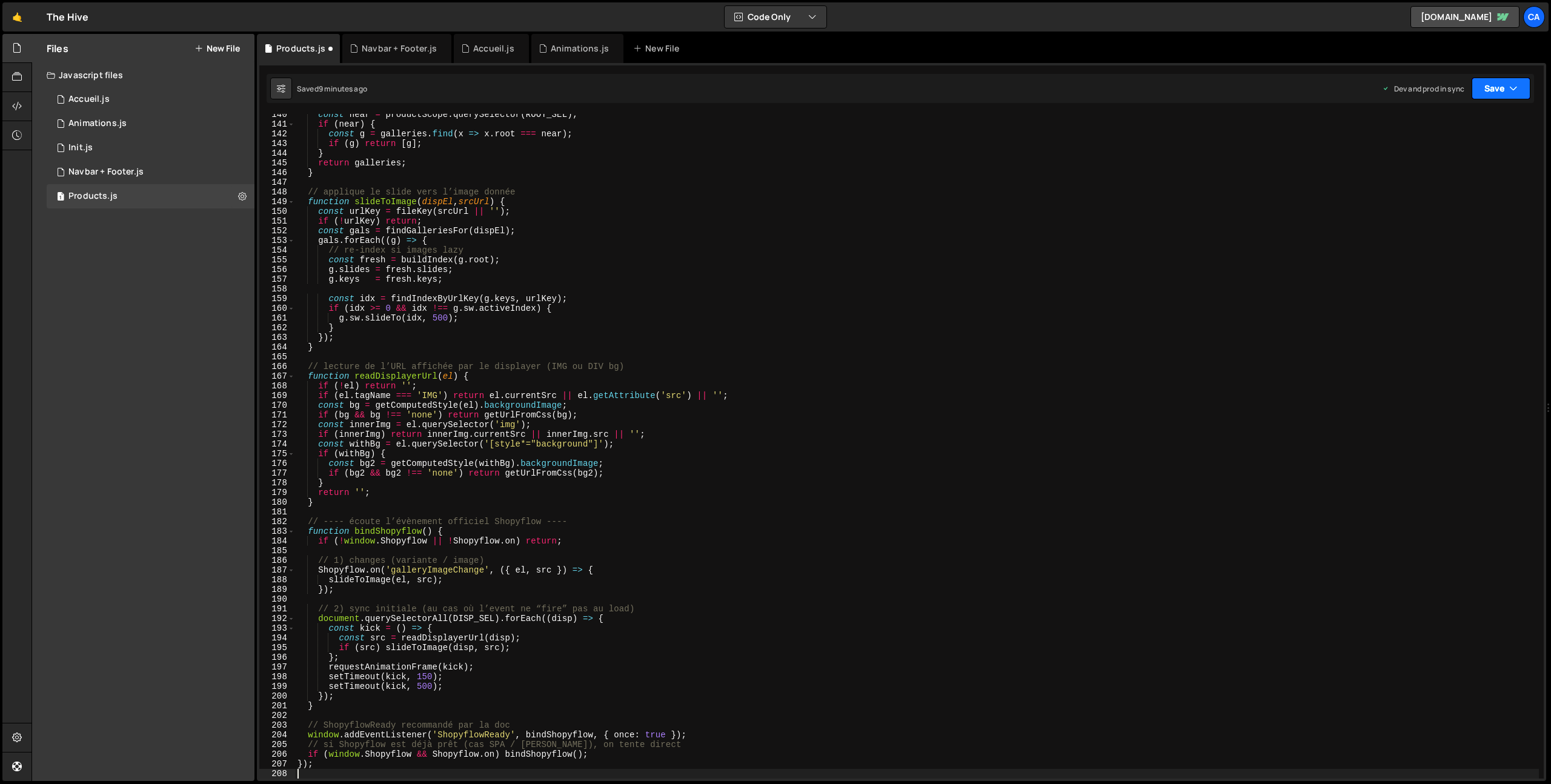
click at [1499, 78] on button "Save" at bounding box center [1502, 89] width 59 height 22
click at [1438, 155] on div "Save to Production S" at bounding box center [1460, 157] width 126 height 12
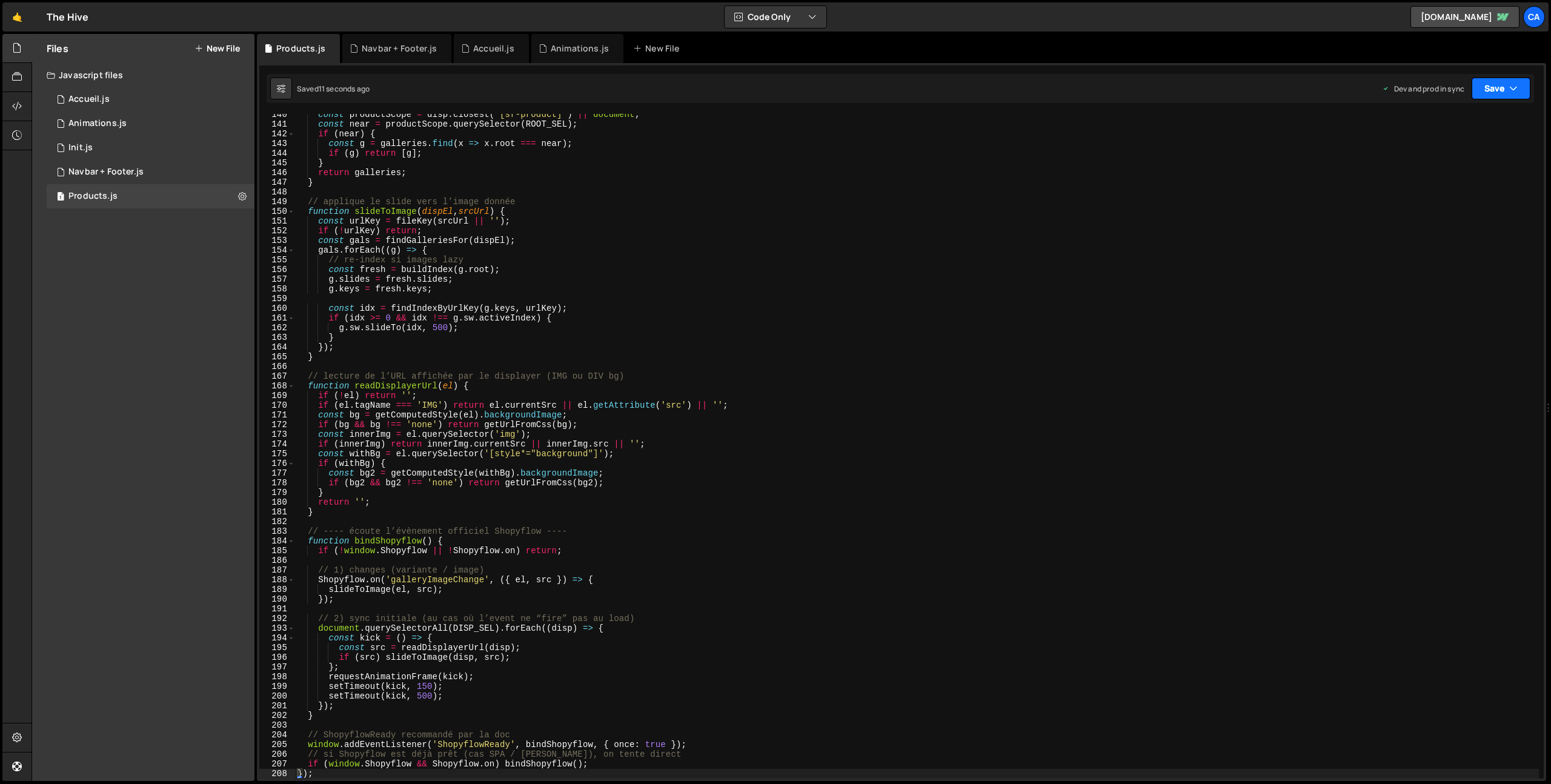
click at [1482, 90] on button "Save" at bounding box center [1502, 89] width 59 height 22
click at [1448, 161] on div "Save to Production S" at bounding box center [1460, 157] width 126 height 12
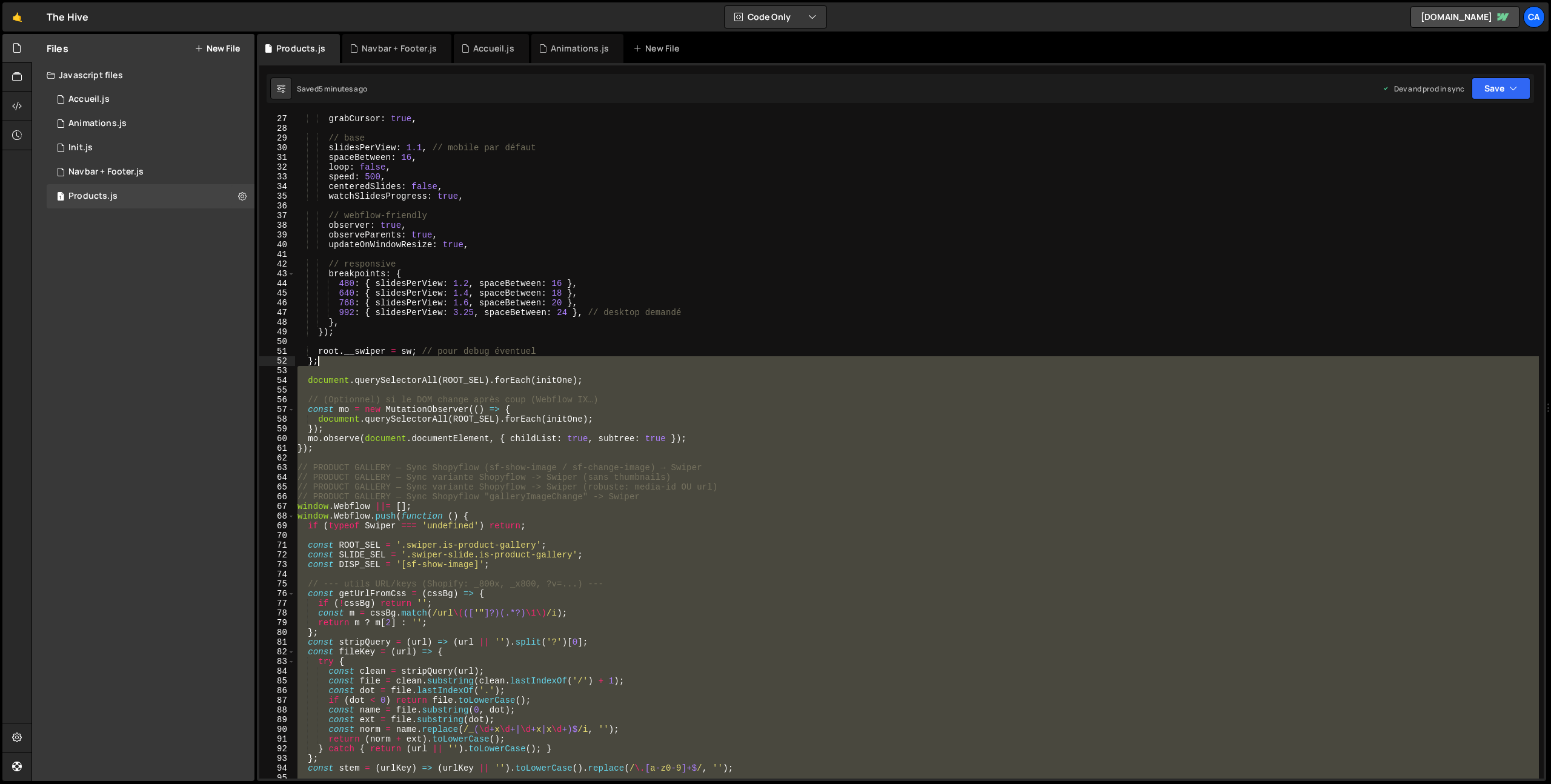
scroll to position [265, 0]
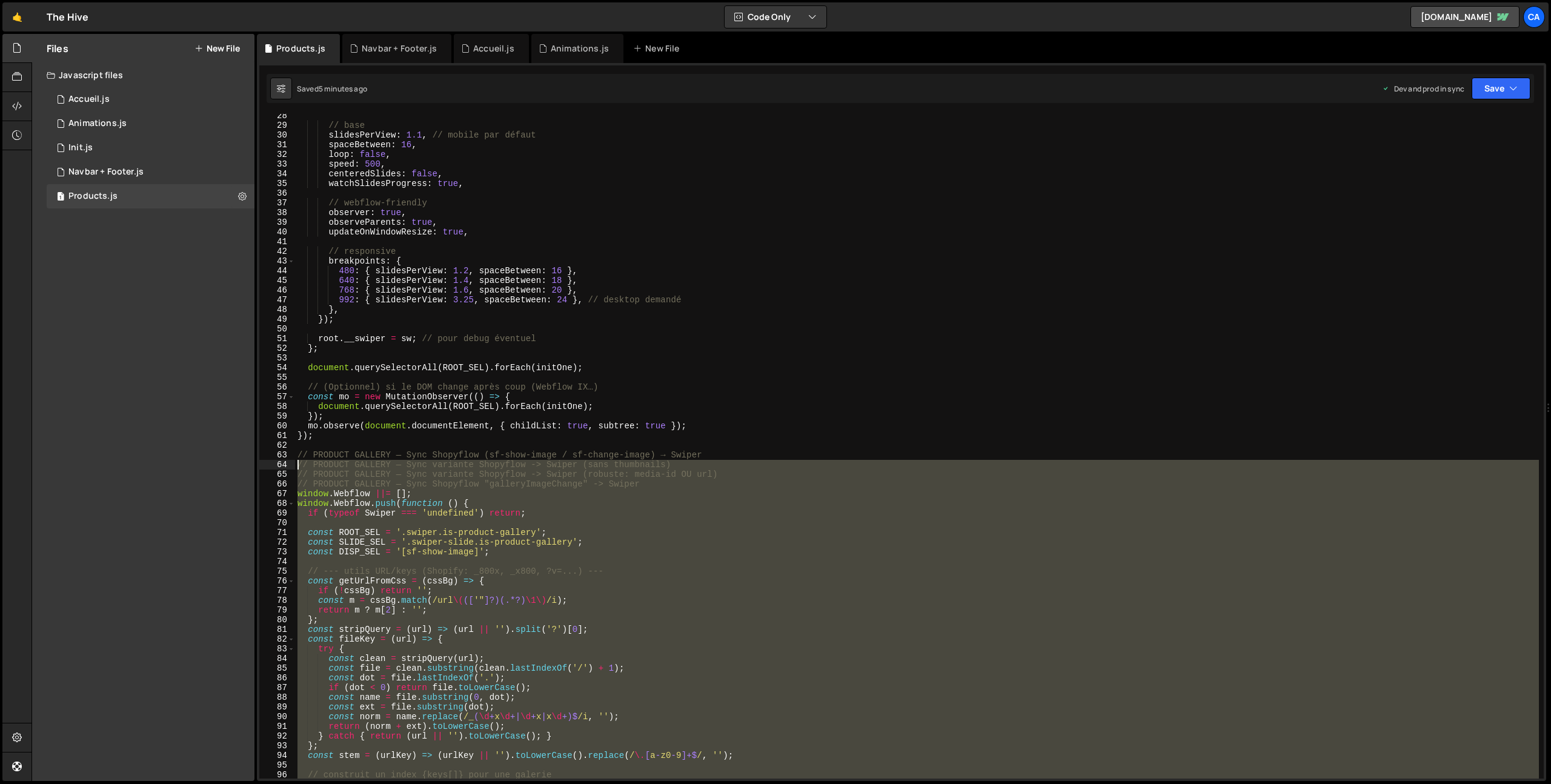
drag, startPoint x: 353, startPoint y: 449, endPoint x: 282, endPoint y: 465, distance: 72.8
click at [282, 465] on div "28 29 30 31 32 33 34 35 36 37 38 39 40 41 42 43 44 45 46 47 48 49 50 51 52 53 5…" at bounding box center [901, 445] width 1285 height 665
type textarea "// PRODUCT GALLERY — Sync variante Shopyflow -> Swiper (sans thumbnails) // PRO…"
paste textarea
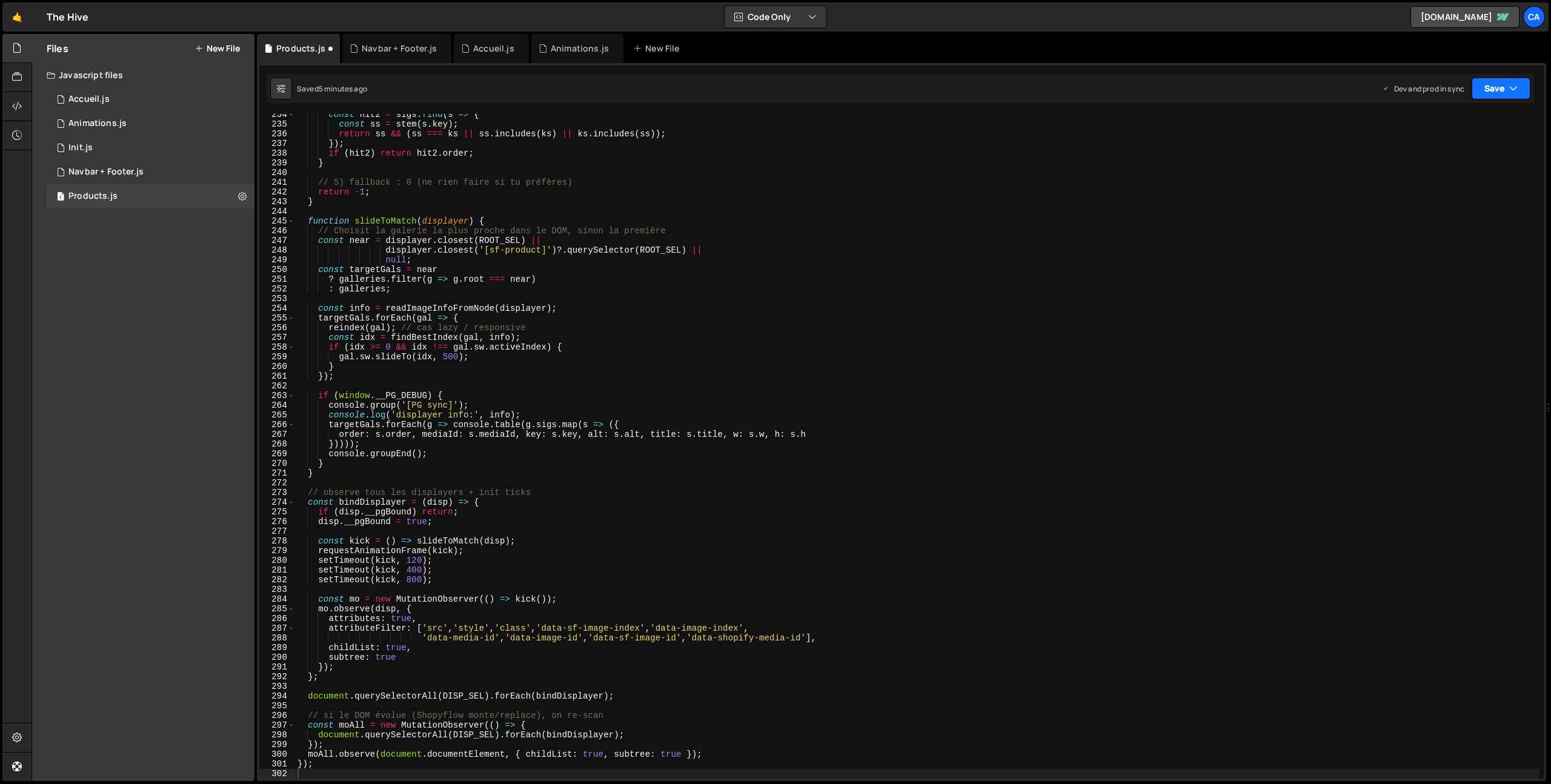
click at [1513, 90] on icon "button" at bounding box center [1513, 89] width 8 height 12
click at [1442, 157] on div "Save to Production S" at bounding box center [1460, 157] width 126 height 12
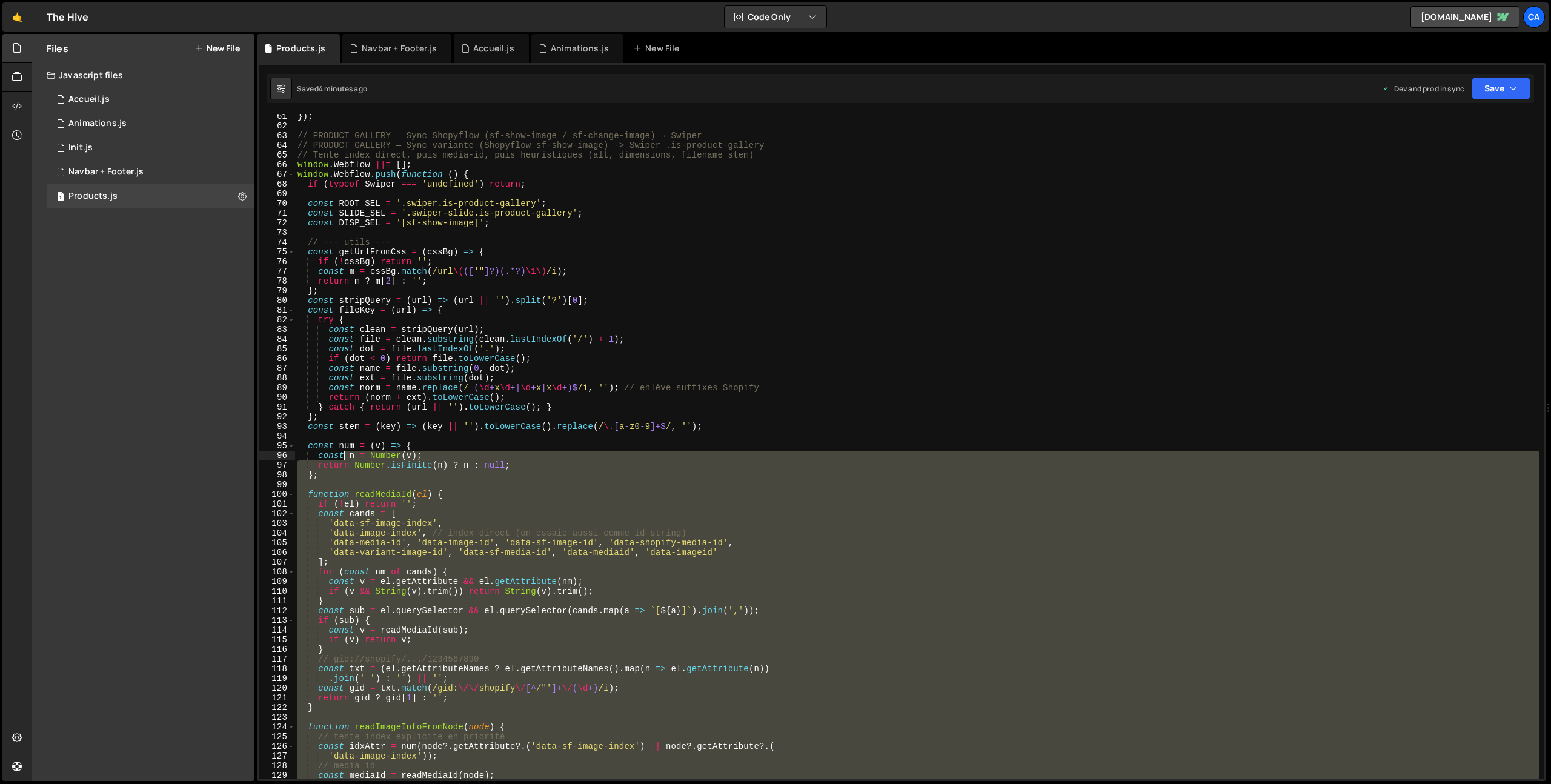
scroll to position [452, 0]
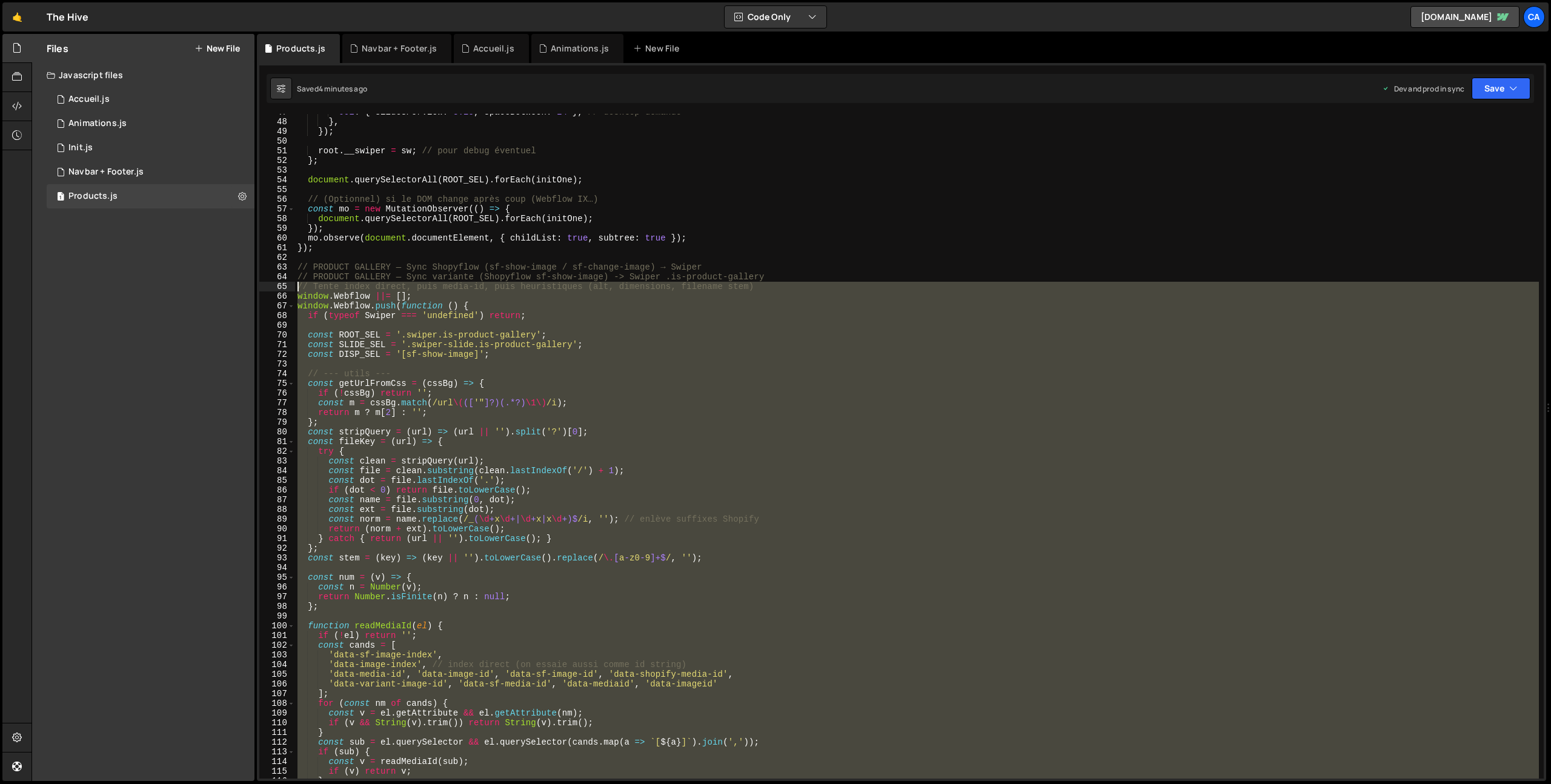
drag, startPoint x: 388, startPoint y: 609, endPoint x: 255, endPoint y: 287, distance: 348.4
click at [255, 287] on div "Files New File Javascript files 1 Accueil.js 0 1 Animations.js 0 1 Init.js 0 1 1" at bounding box center [792, 407] width 1520 height 747
type textarea "// Tente index direct, puis media-id, puis heuristiques (alt, dimensions, filen…"
paste textarea
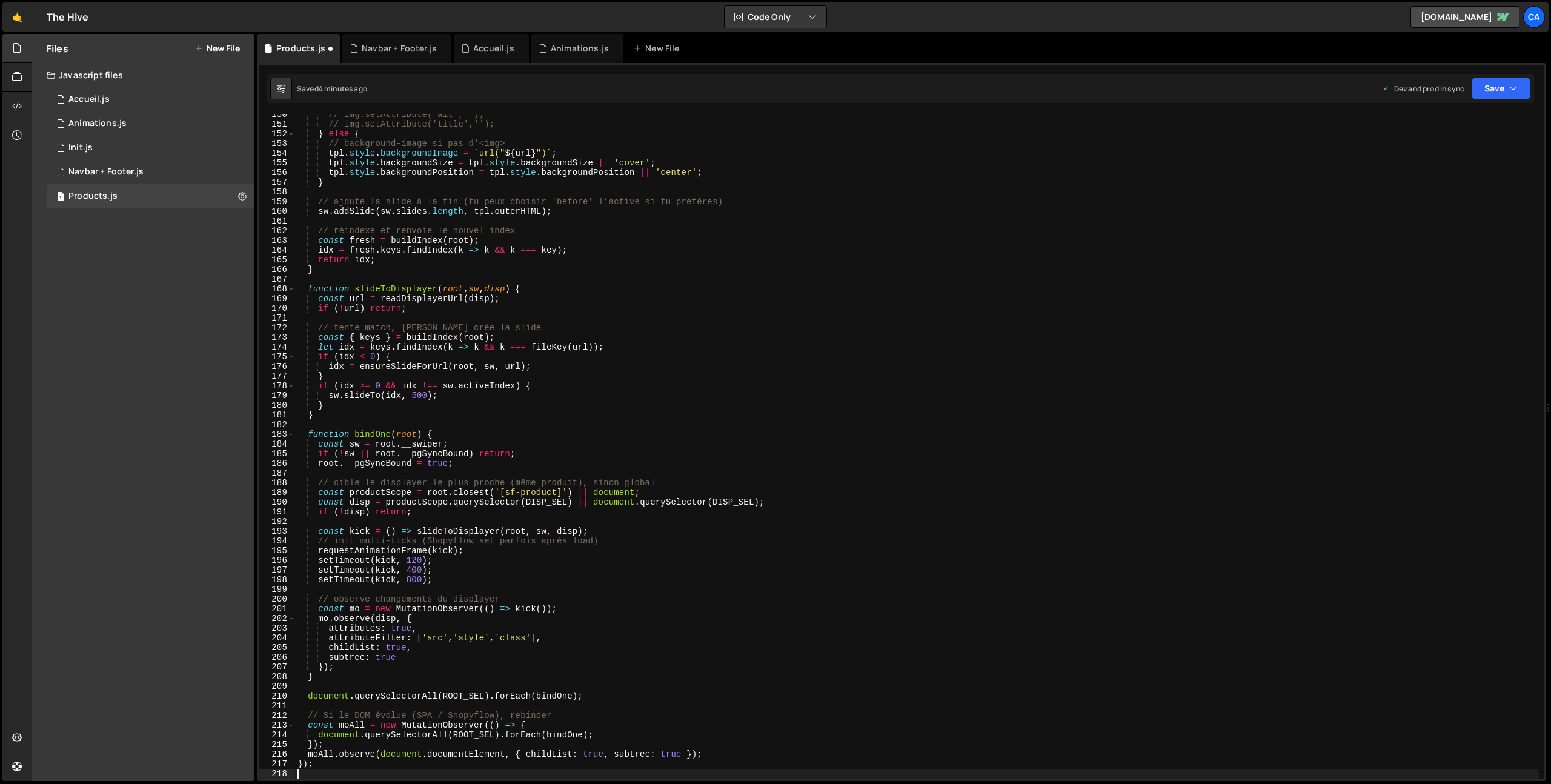
scroll to position [1448, 0]
click at [1516, 80] on button "Save" at bounding box center [1502, 89] width 59 height 22
click at [1423, 164] on div "Saved 4 minutes ago" at bounding box center [1460, 171] width 126 height 15
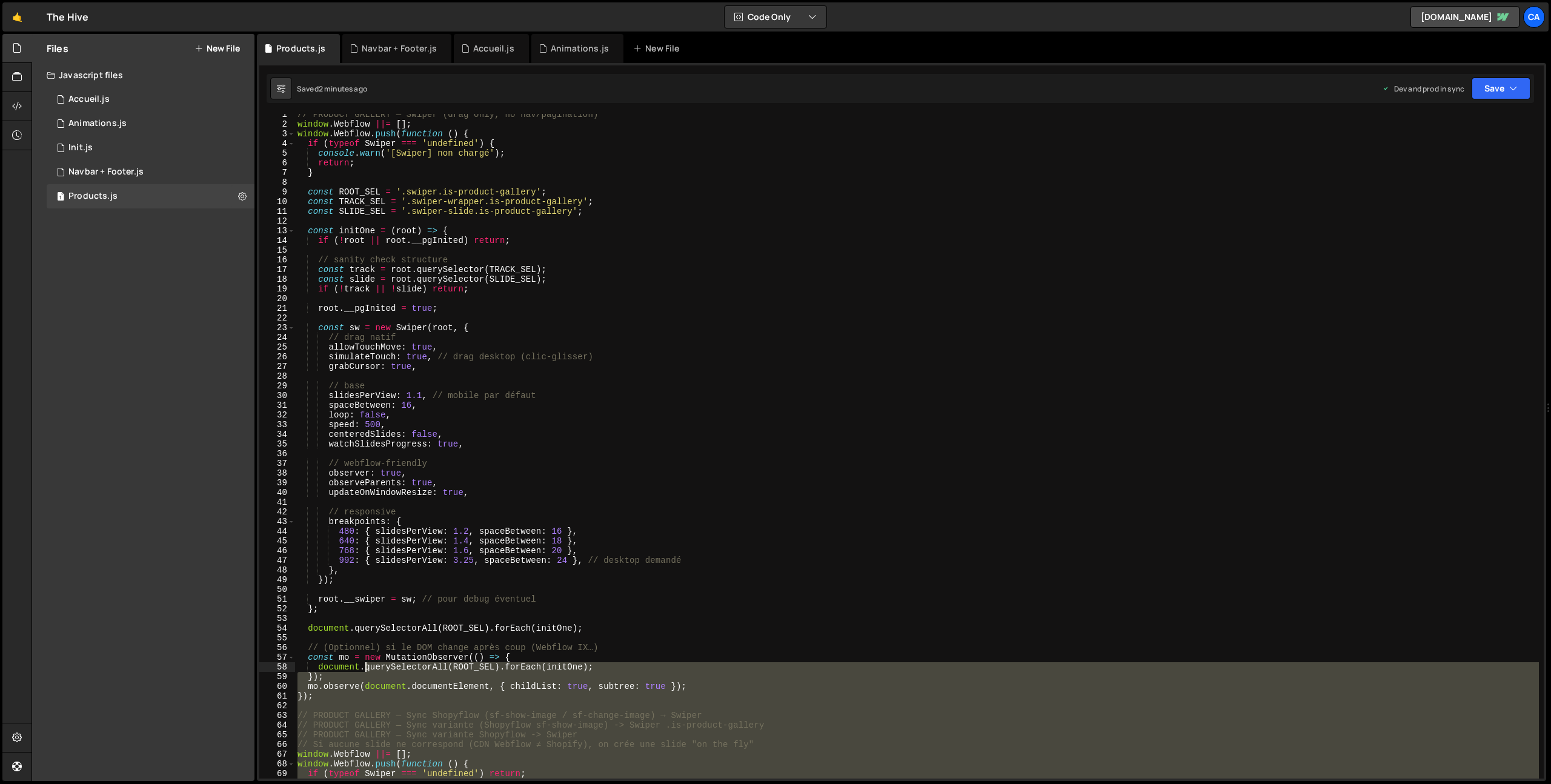
scroll to position [126, 0]
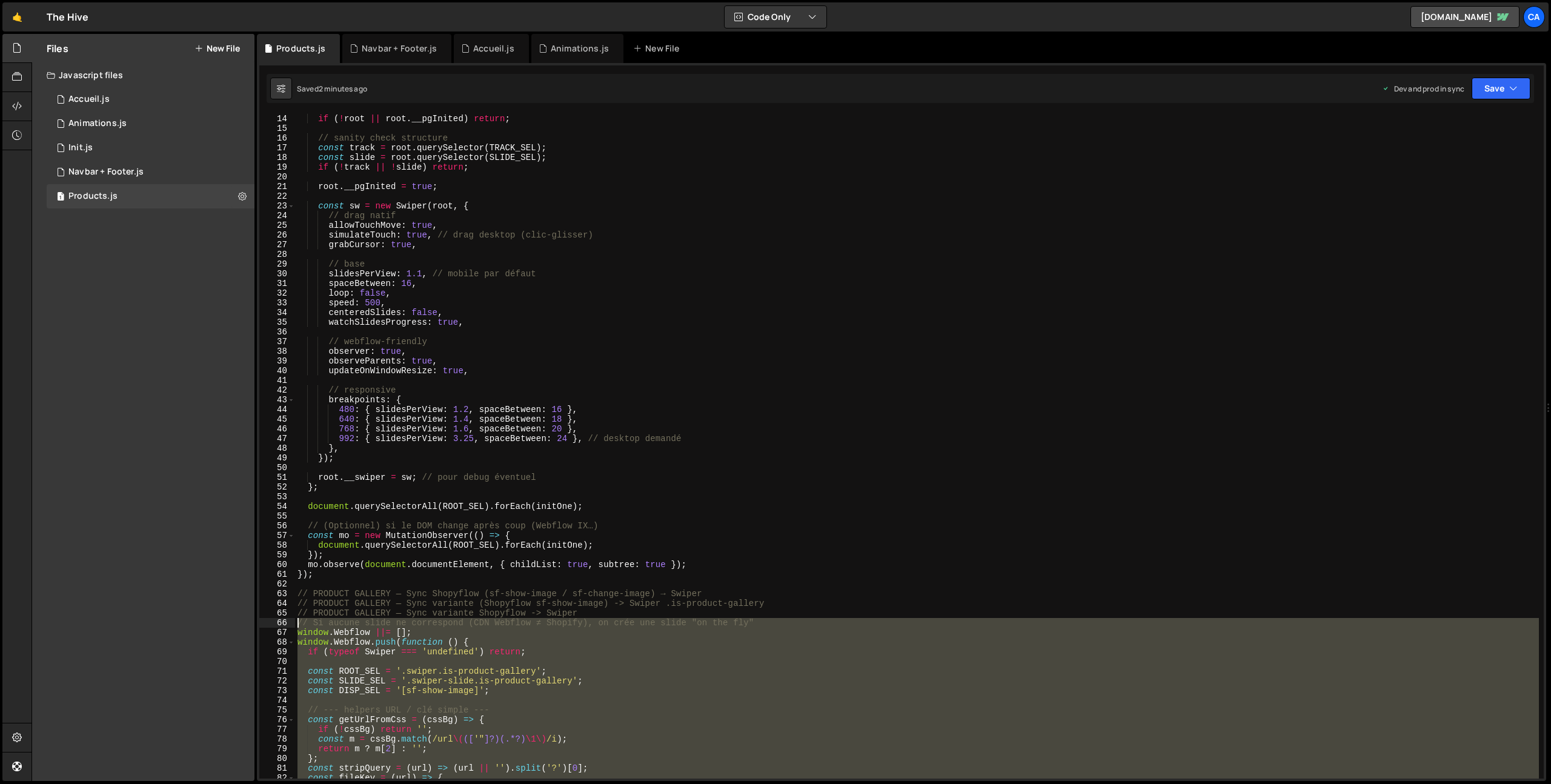
drag, startPoint x: 383, startPoint y: 579, endPoint x: 283, endPoint y: 622, distance: 108.9
click at [283, 622] on div "13 14 15 16 17 18 19 20 21 22 23 24 25 26 27 28 29 30 31 32 33 34 35 36 37 38 3…" at bounding box center [901, 445] width 1285 height 665
type textarea "// Si aucune slide ne correspond (CDN Webflow ≠ Shopify), on crée une slide "on…"
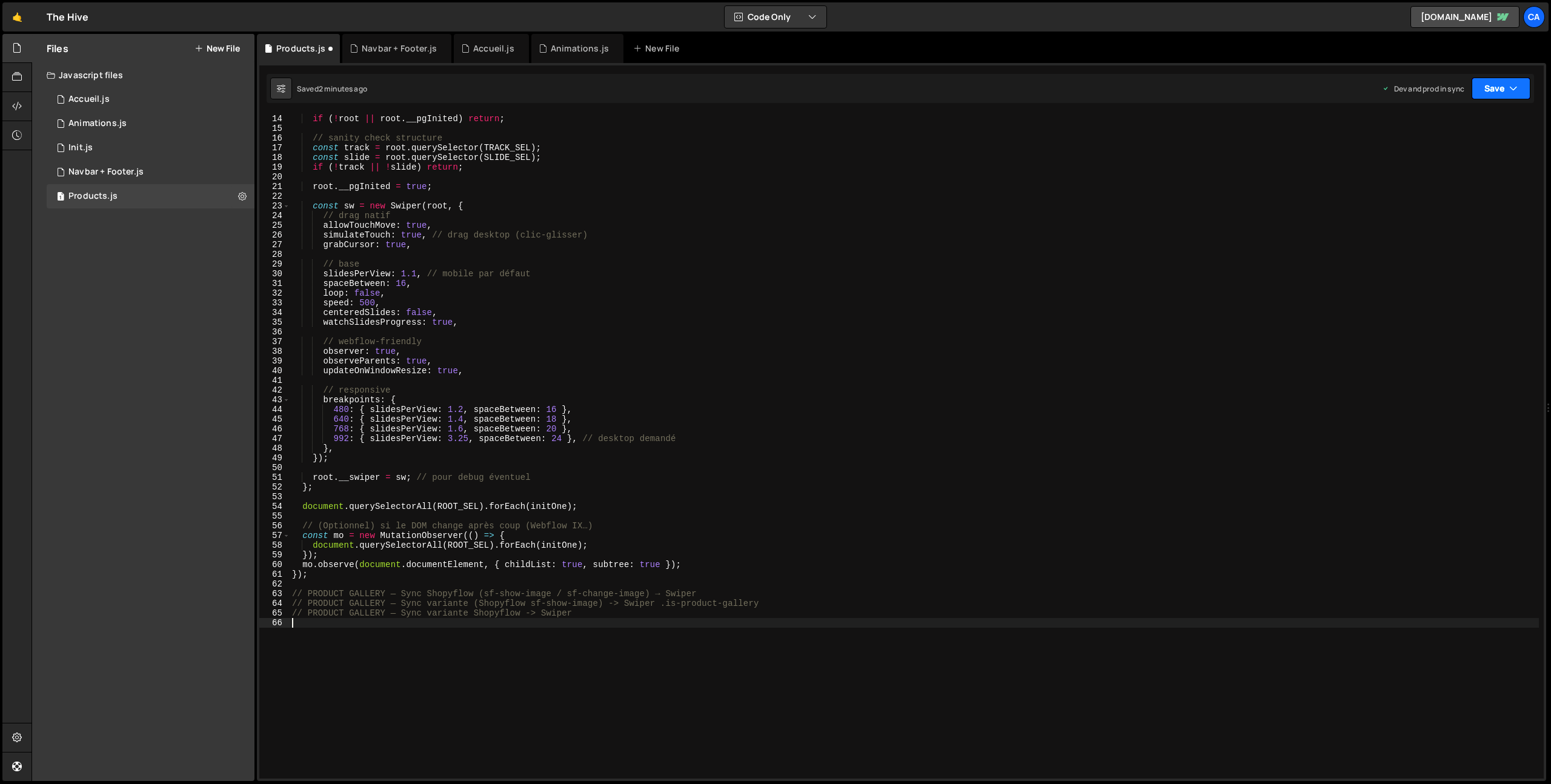
click at [1490, 86] on button "Save" at bounding box center [1502, 89] width 59 height 22
click at [1443, 150] on button "Save to Production S Saved 2 minutes ago" at bounding box center [1460, 164] width 145 height 39
